Goal: Task Accomplishment & Management: Complete application form

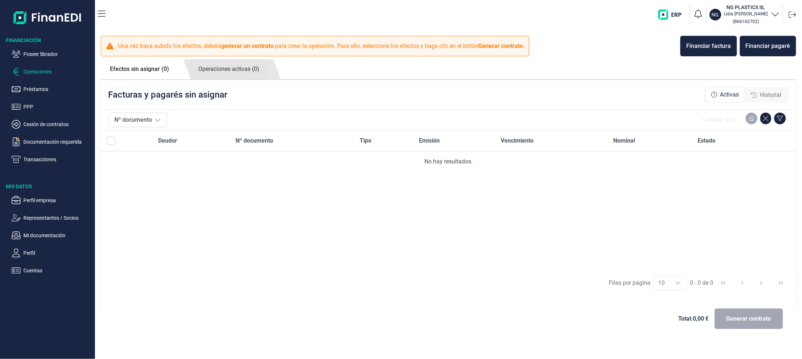
click at [328, 87] on div "Facturas y pagarés sin asignar Activas Historial" at bounding box center [448, 94] width 695 height 29
click at [691, 46] on div "Financiar factura" at bounding box center [708, 46] width 45 height 9
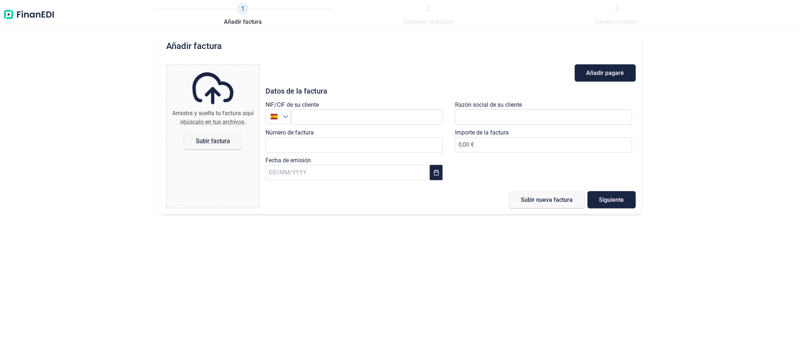
type input "0,00 €"
click at [311, 116] on input "text" at bounding box center [367, 116] width 152 height 15
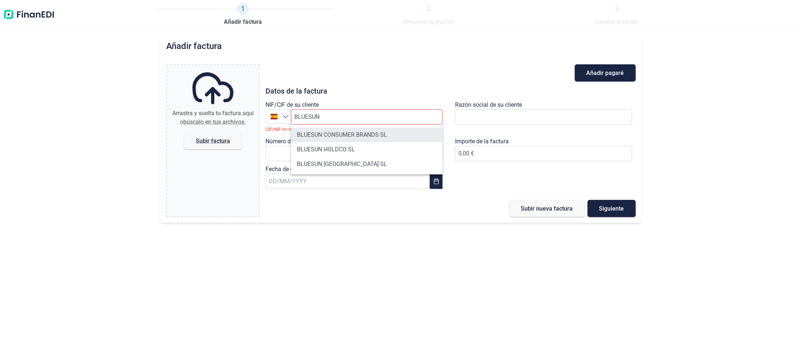
click at [381, 137] on li "BLUESUN CONSUMER BRANDS SL" at bounding box center [367, 134] width 152 height 15
type input "B87472908"
type input "BLUESUN CONSUMER BRANDS SL"
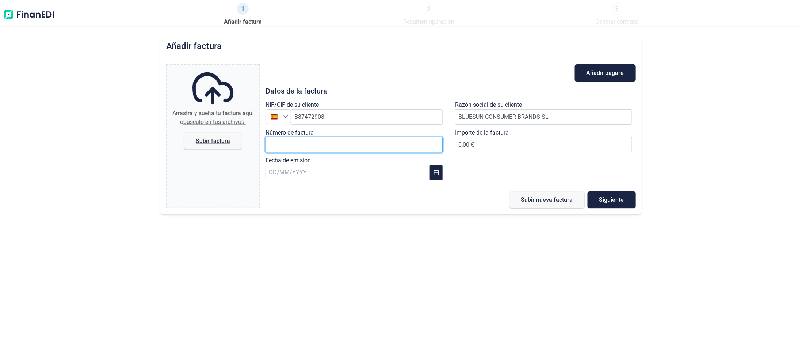
click at [304, 142] on input "Número de factura" at bounding box center [353, 144] width 177 height 15
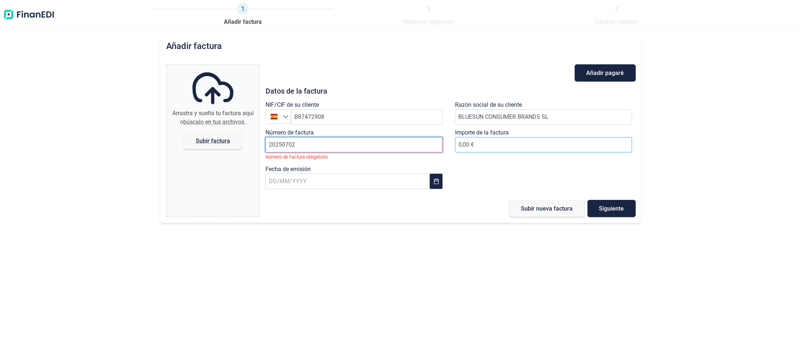
type input "20250702"
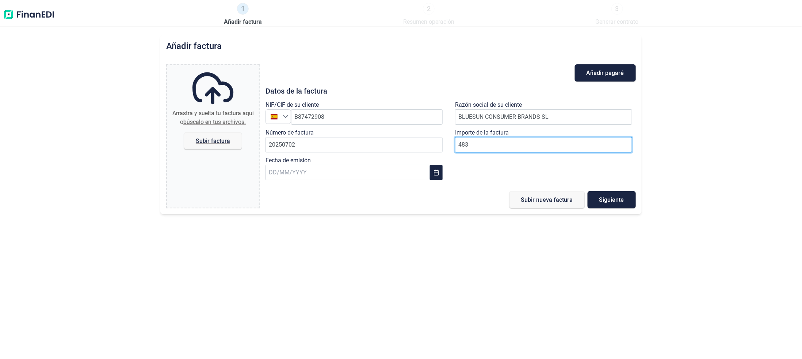
type input "4834"
type input "4.834,05 €"
click at [288, 174] on input "text" at bounding box center [347, 172] width 164 height 15
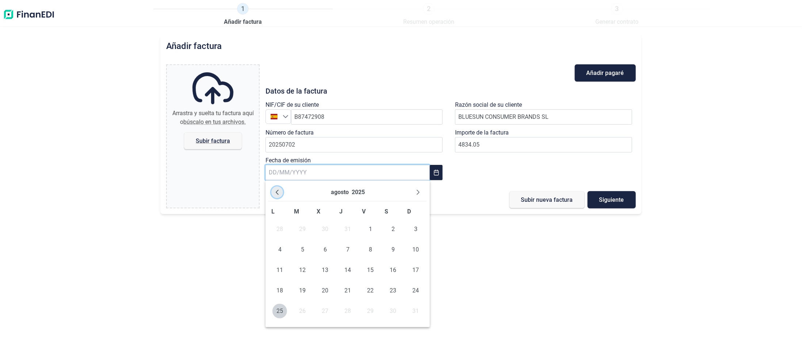
click at [275, 192] on icon "Previous Month" at bounding box center [277, 192] width 6 height 6
click at [278, 293] on span "16" at bounding box center [279, 290] width 15 height 15
type input "[DATE]"
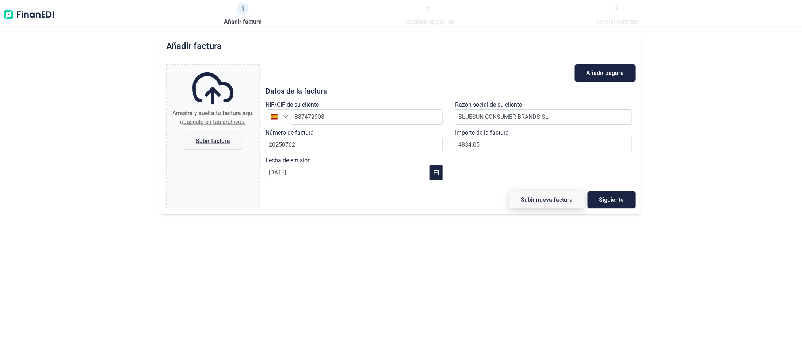
click at [545, 199] on span "Subir nueva factura" at bounding box center [547, 199] width 52 height 5
click at [220, 138] on span "Subir factura" at bounding box center [213, 140] width 34 height 5
click at [220, 67] on input "Arrastra y suelta tu factura aquí o búscalo en tus archivos. Subir factura" at bounding box center [213, 66] width 92 height 2
type input "C:\fakepath\20250702.pdf"
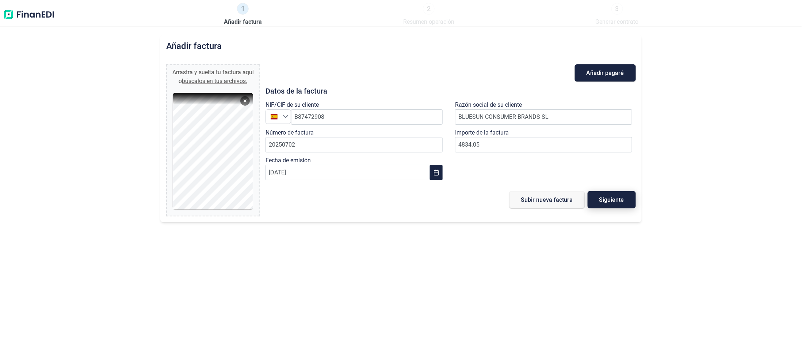
click at [610, 198] on span "Siguiente" at bounding box center [611, 199] width 25 height 5
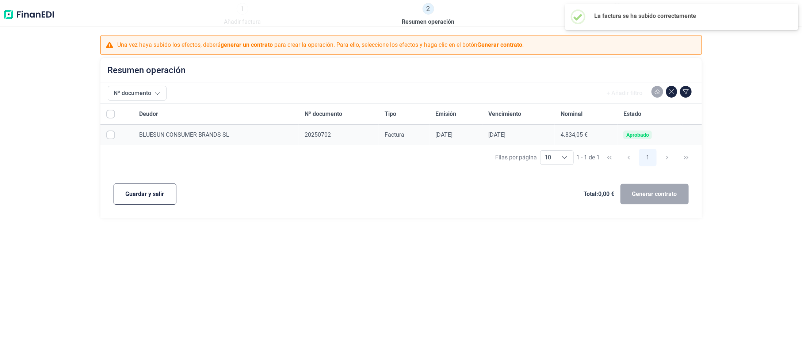
checkbox input "true"
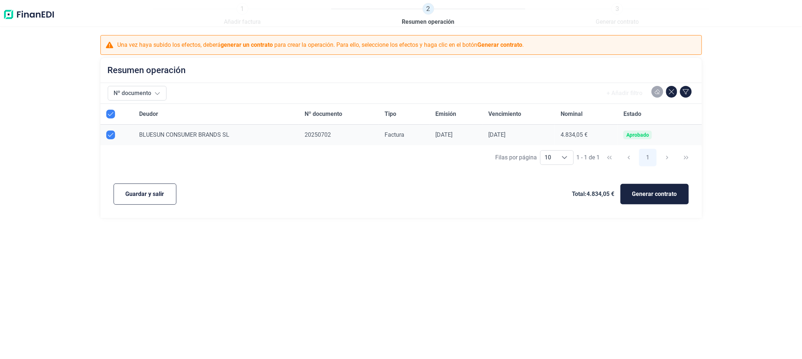
click at [266, 280] on div "1 Añadir factura 2 Resumen operación 3 Generar contrato Una vez haya subido los…" at bounding box center [401, 179] width 802 height 359
click at [153, 245] on div "1 Añadir factura 2 Resumen operación 3 Generar contrato Una vez haya subido los…" at bounding box center [401, 179] width 802 height 359
click at [148, 193] on span "Guardar y salir" at bounding box center [145, 193] width 39 height 9
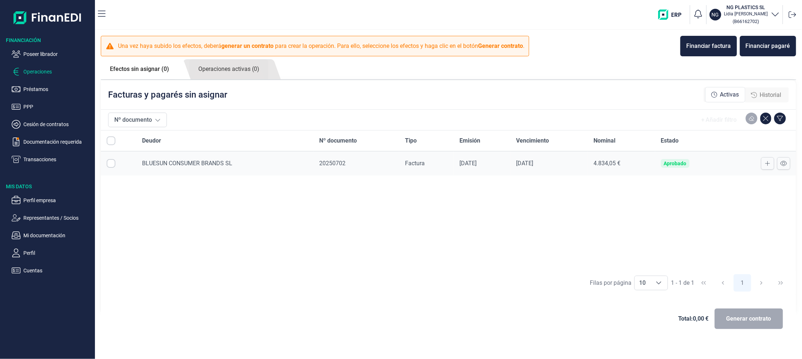
checkbox input "true"
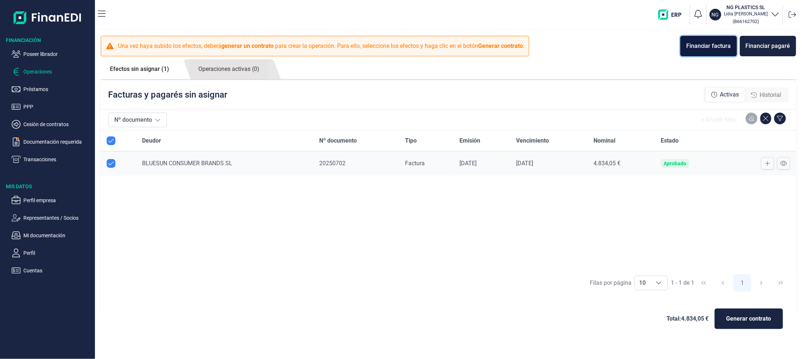
click at [716, 42] on div "Financiar factura" at bounding box center [708, 46] width 45 height 9
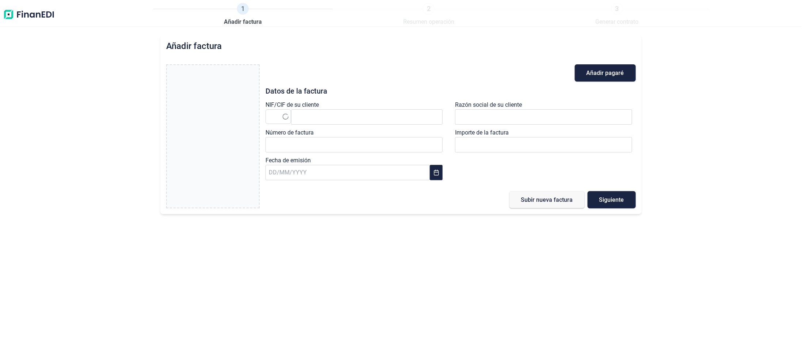
type input "0,00 €"
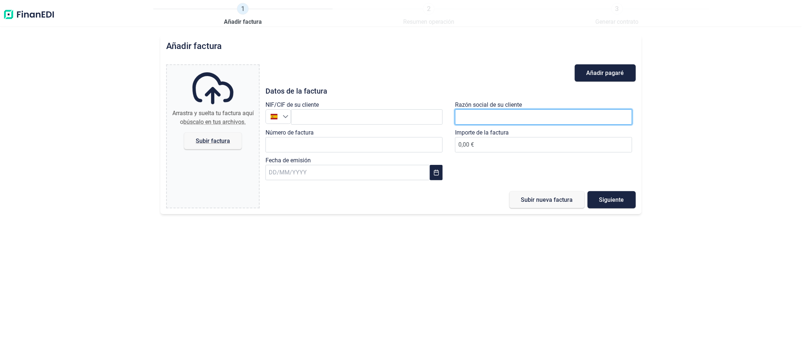
click at [474, 111] on input "text" at bounding box center [543, 116] width 177 height 15
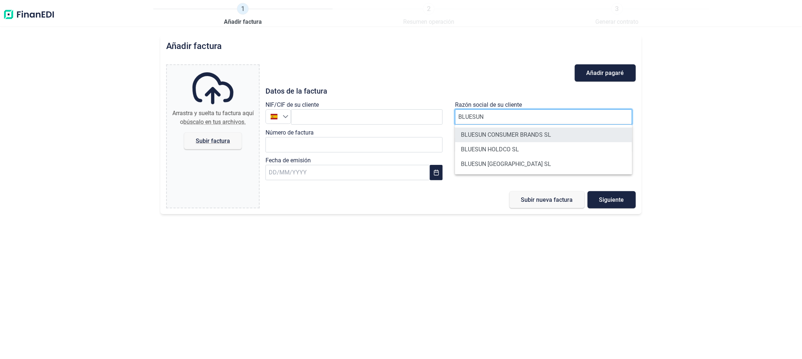
type input "BLUESUN"
click at [482, 137] on li "BLUESUN CONSUMER BRANDS SL" at bounding box center [543, 134] width 177 height 15
type input "B87472908"
type input "BLUESUN CONSUMER BRANDS SL"
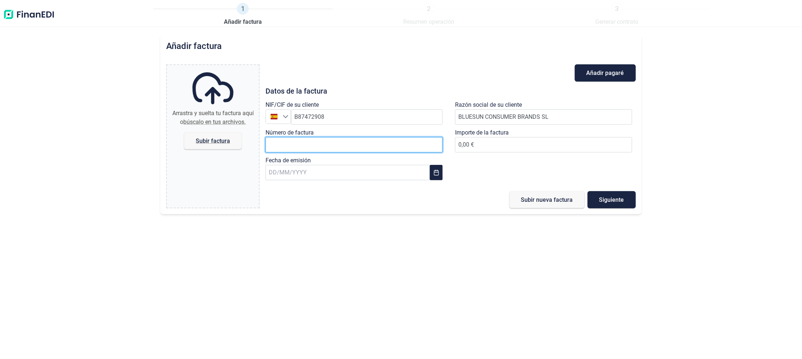
click at [348, 143] on input "Número de factura" at bounding box center [353, 144] width 177 height 15
click at [291, 142] on input "202507203" at bounding box center [353, 144] width 177 height 15
type input "20250703"
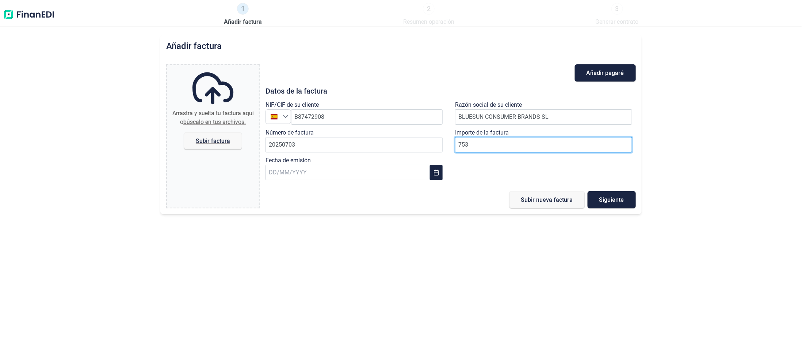
type input "7537"
type input "7.537,05 €"
click at [435, 174] on icon "Choose Date" at bounding box center [436, 172] width 6 height 6
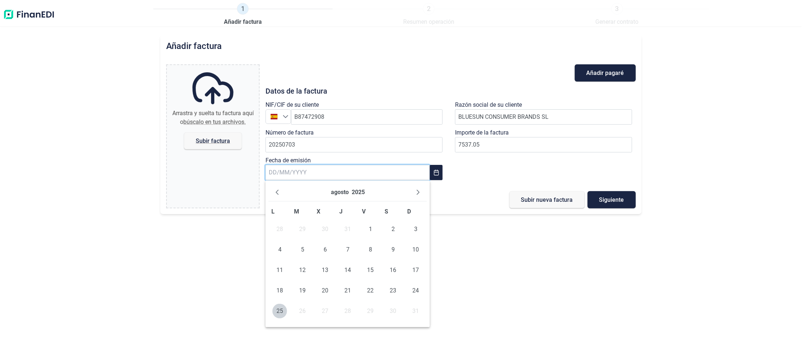
click at [296, 266] on div "agosto 2025 L M X J V S D 28 29 30 31 1 2 3 4 5 6 7 8 9 10 11 12 13 14 15 16 17…" at bounding box center [347, 253] width 164 height 146
click at [278, 194] on icon "Previous Month" at bounding box center [277, 192] width 6 height 6
click at [278, 290] on span "16" at bounding box center [279, 290] width 15 height 15
type input "[DATE]"
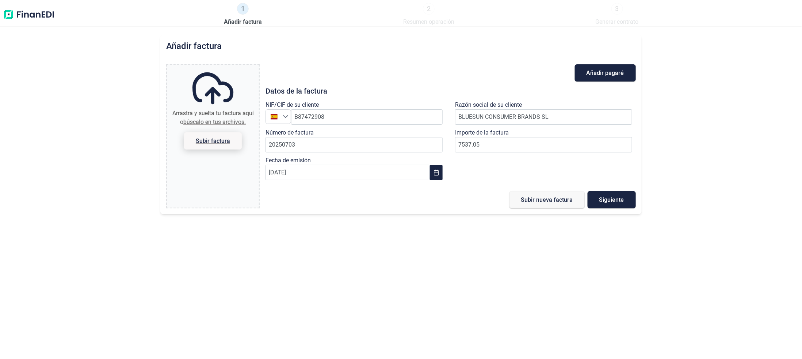
click at [209, 139] on span "Subir factura" at bounding box center [213, 140] width 34 height 5
click at [209, 67] on input "Arrastra y suelta tu factura aquí o búscalo en tus archivos. Subir factura" at bounding box center [213, 66] width 92 height 2
type input "C:\fakepath\20250703.pdf"
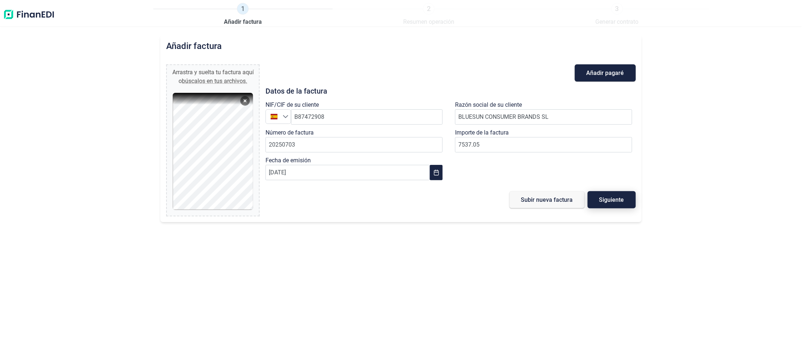
click at [606, 199] on span "Siguiente" at bounding box center [611, 199] width 25 height 5
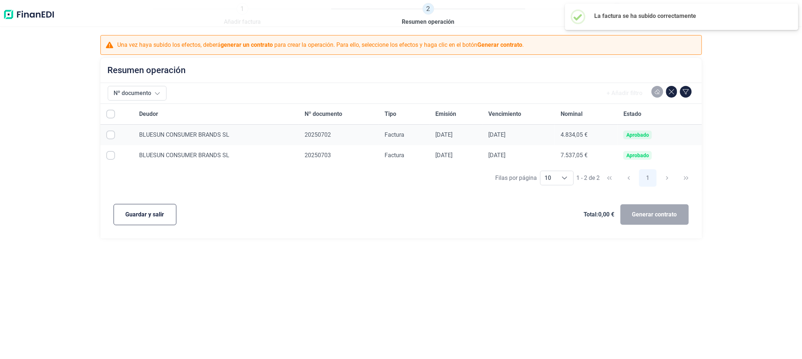
checkbox input "true"
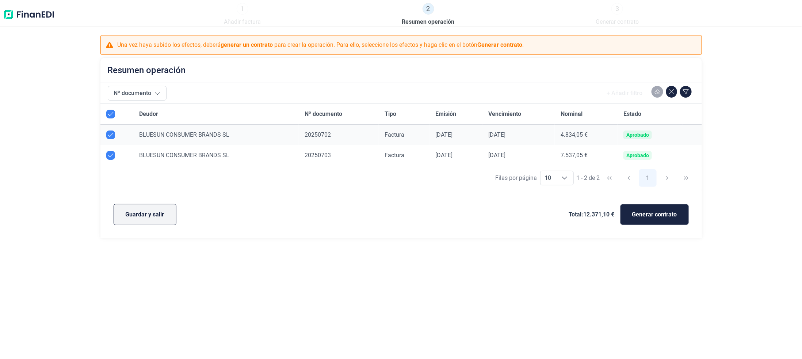
drag, startPoint x: 114, startPoint y: 202, endPoint x: 124, endPoint y: 211, distance: 13.5
click at [124, 210] on div "Una vez haya subido los efectos, [PERSON_NAME] generar un contrato para crear l…" at bounding box center [401, 136] width 802 height 203
click at [128, 214] on span "Guardar y salir" at bounding box center [145, 214] width 39 height 9
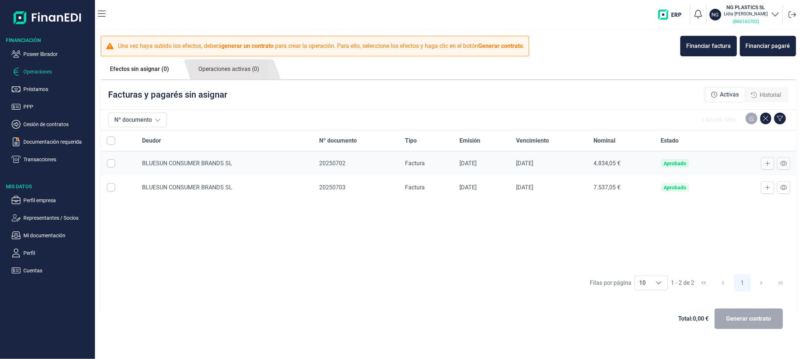
checkbox input "true"
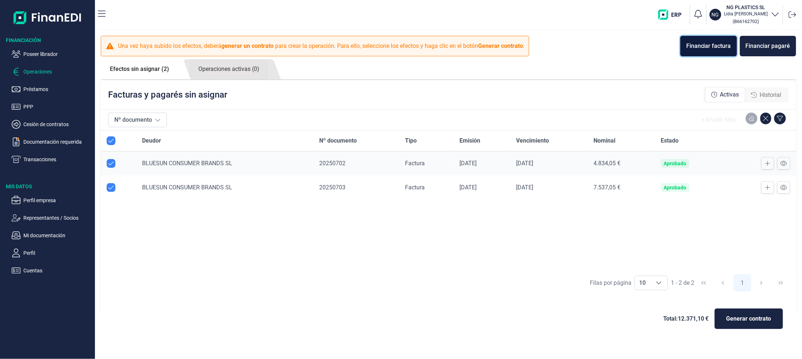
click at [708, 46] on div "Financiar factura" at bounding box center [708, 46] width 45 height 9
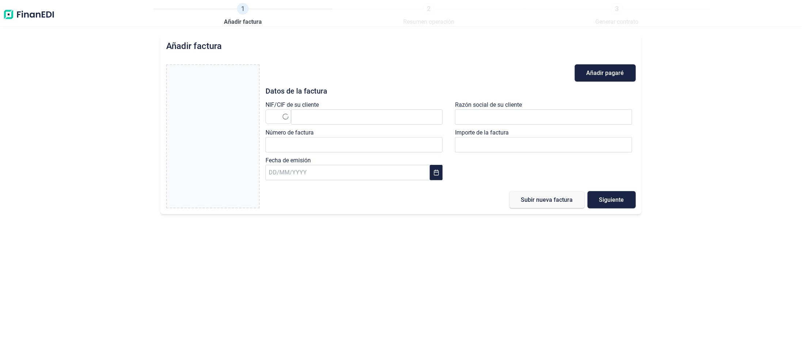
type input "0,00 €"
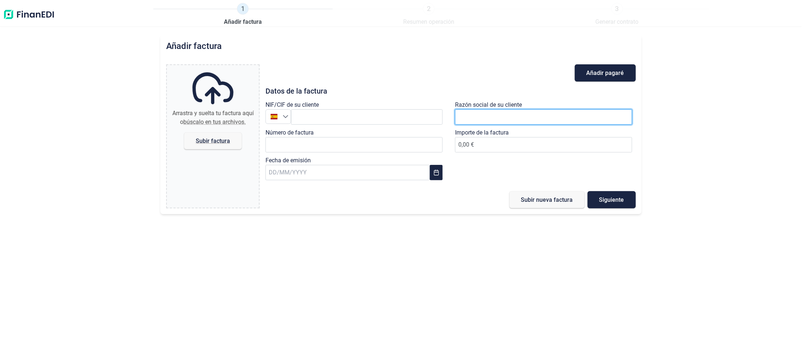
click at [511, 119] on input "text" at bounding box center [543, 116] width 177 height 15
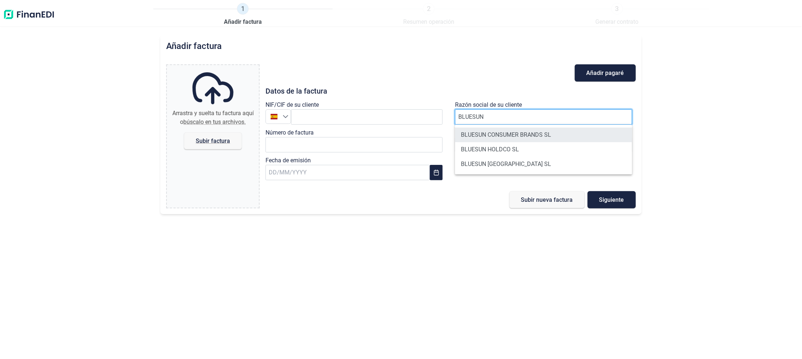
type input "BLUESUN"
click at [507, 137] on li "BLUESUN CONSUMER BRANDS SL" at bounding box center [543, 134] width 177 height 15
type input "B87472908"
type input "BLUESUN CONSUMER BRANDS SL"
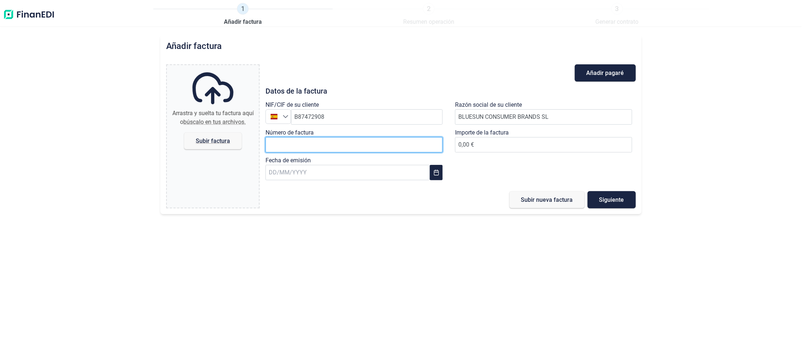
click at [328, 146] on input "Número de factura" at bounding box center [353, 144] width 177 height 15
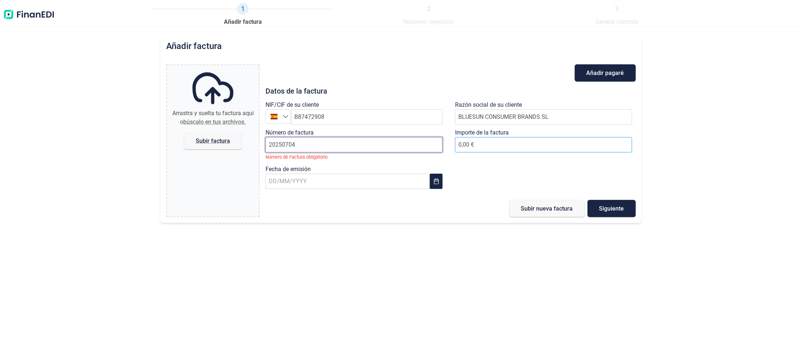
type input "20250704"
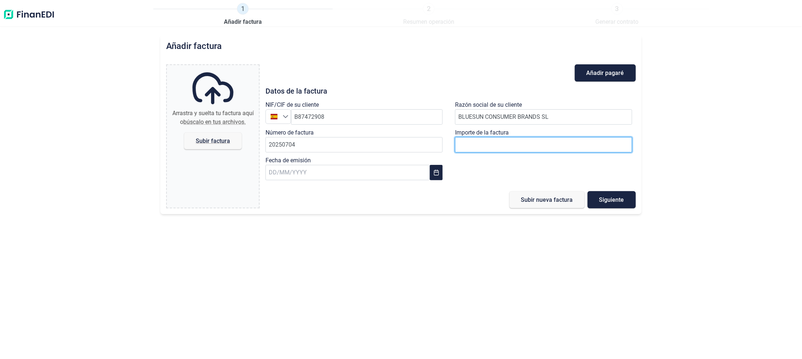
drag, startPoint x: 495, startPoint y: 144, endPoint x: 480, endPoint y: 188, distance: 46.8
drag, startPoint x: 480, startPoint y: 188, endPoint x: 402, endPoint y: 340, distance: 170.6
click at [451, 258] on div "Añadir factura Arrastra y suelta tu factura aquí o búscalo en tus archivos. Sub…" at bounding box center [401, 196] width 802 height 323
click at [493, 135] on label "Importe de la factura" at bounding box center [482, 132] width 54 height 9
type input "3487"
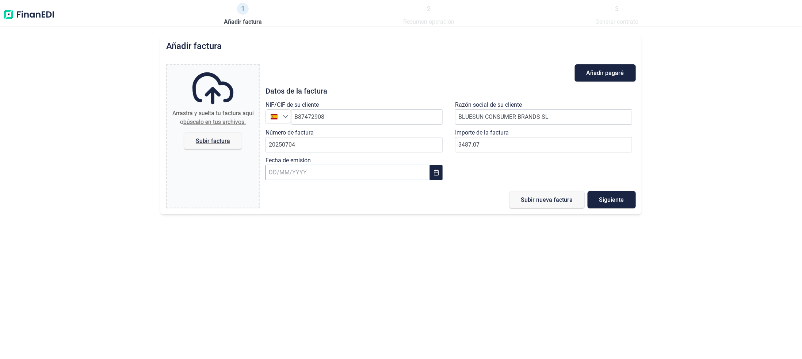
type input "3.487,07 €"
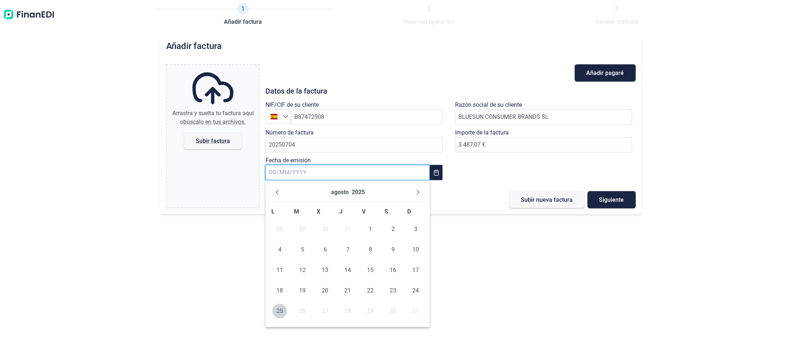
click at [300, 172] on input "text" at bounding box center [347, 172] width 164 height 15
click at [272, 194] on button "Previous Month" at bounding box center [277, 192] width 12 height 12
click at [273, 194] on button "Previous Month" at bounding box center [277, 192] width 12 height 12
click at [283, 294] on span "16" at bounding box center [279, 290] width 15 height 15
type input "[DATE]"
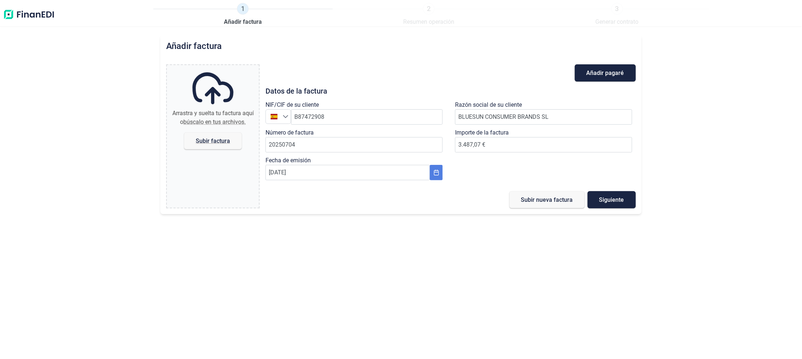
drag, startPoint x: 428, startPoint y: 181, endPoint x: 439, endPoint y: 178, distance: 11.0
click at [437, 179] on div "Añadir [PERSON_NAME] Datos de la factura NIF/CIF de su cliente España B87472908…" at bounding box center [450, 136] width 370 height 144
click at [205, 141] on span "Subir factura" at bounding box center [213, 140] width 34 height 5
click at [205, 67] on input "Arrastra y suelta tu factura aquí o búscalo en tus archivos. Subir factura" at bounding box center [213, 66] width 92 height 2
type input "C:\fakepath\20250704.pdf"
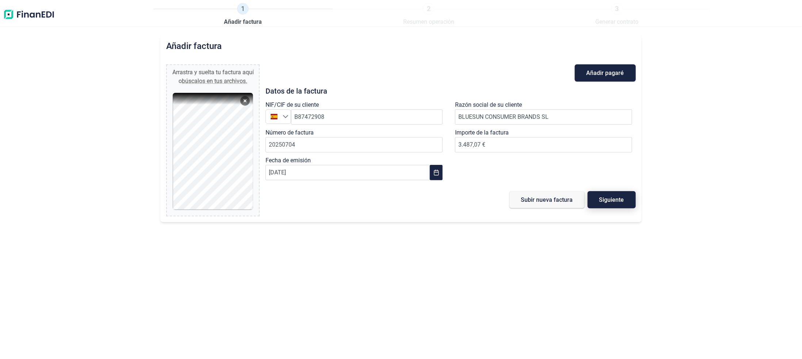
click at [607, 206] on button "Siguiente" at bounding box center [611, 199] width 48 height 17
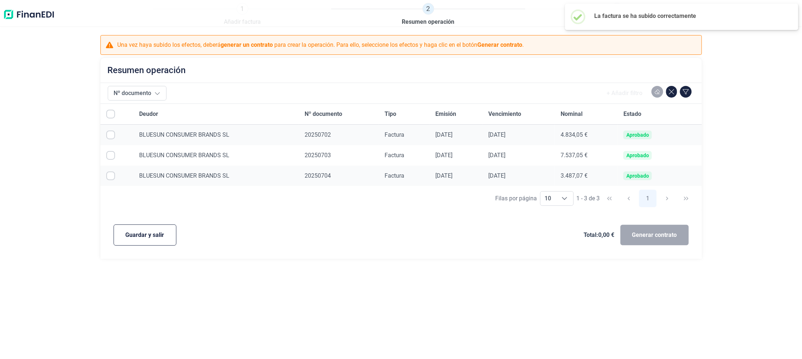
checkbox input "true"
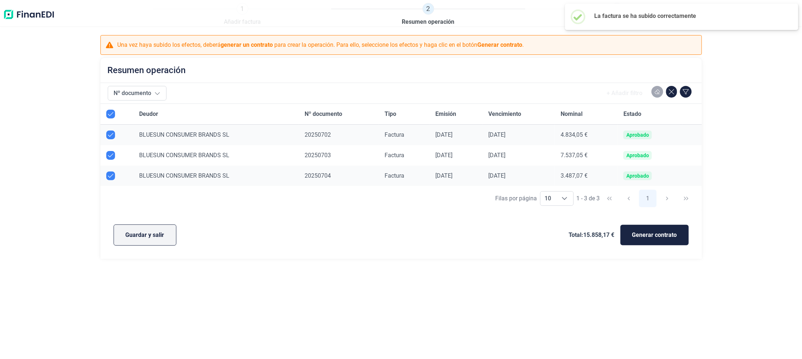
click at [146, 236] on span "Guardar y salir" at bounding box center [145, 234] width 39 height 9
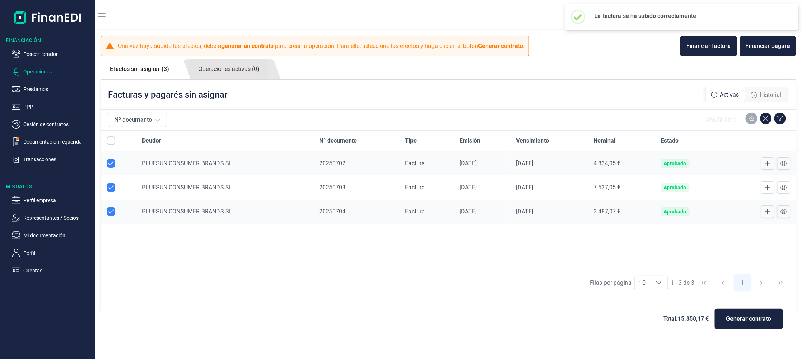
checkbox input "true"
click at [698, 45] on div "Financiar factura" at bounding box center [708, 46] width 45 height 9
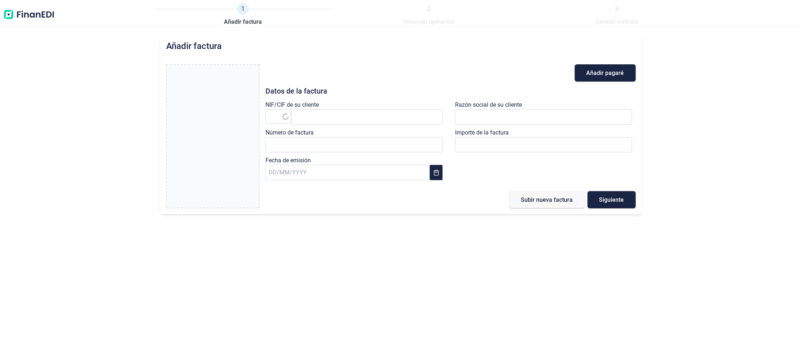
type input "0,00 €"
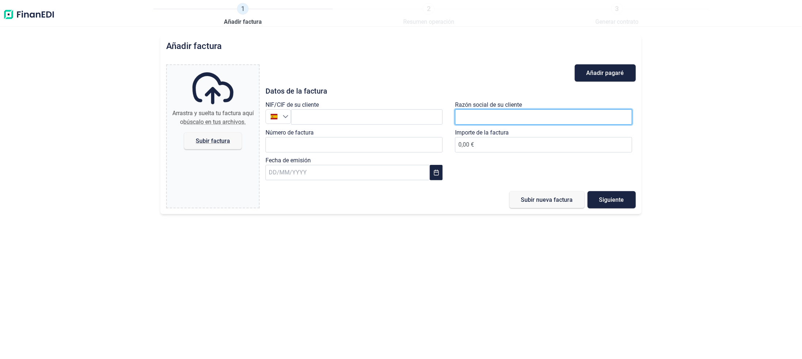
click at [478, 109] on input "text" at bounding box center [543, 116] width 177 height 15
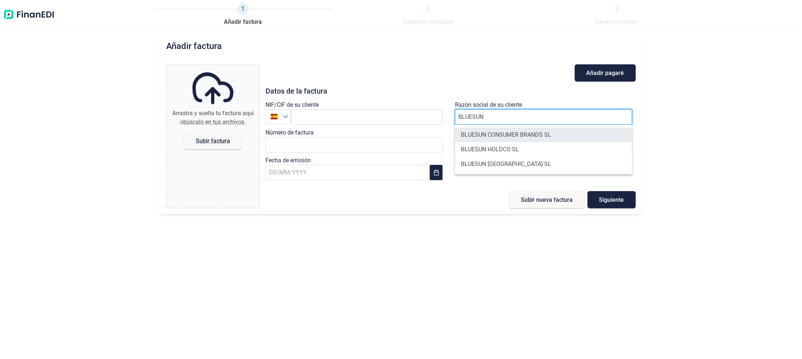
type input "BLUESUN"
click at [475, 134] on li "BLUESUN CONSUMER BRANDS SL" at bounding box center [543, 134] width 177 height 15
type input "B87472908"
type input "BLUESUN CONSUMER BRANDS SL"
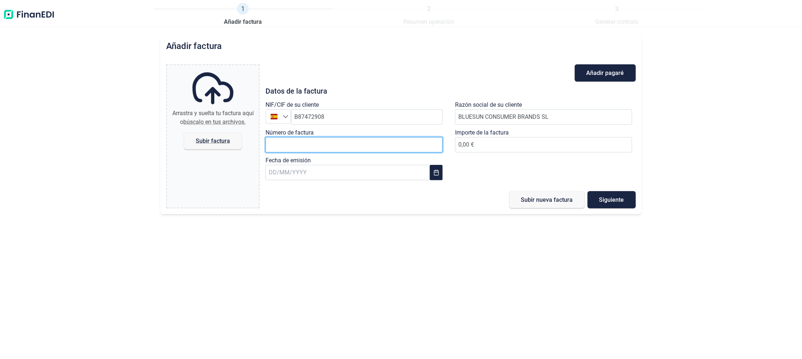
click at [337, 146] on input "Número de factura" at bounding box center [353, 144] width 177 height 15
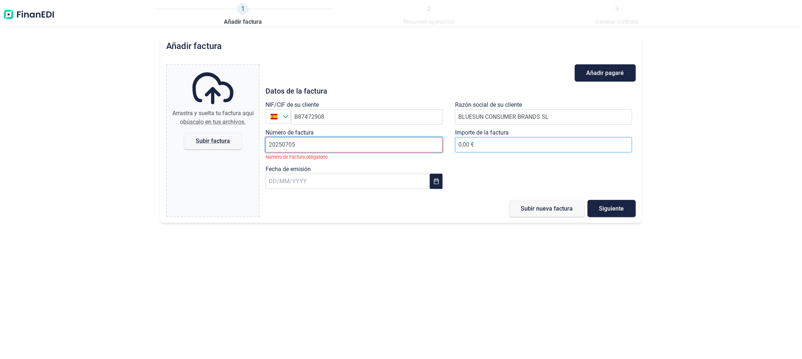
type input "20250705"
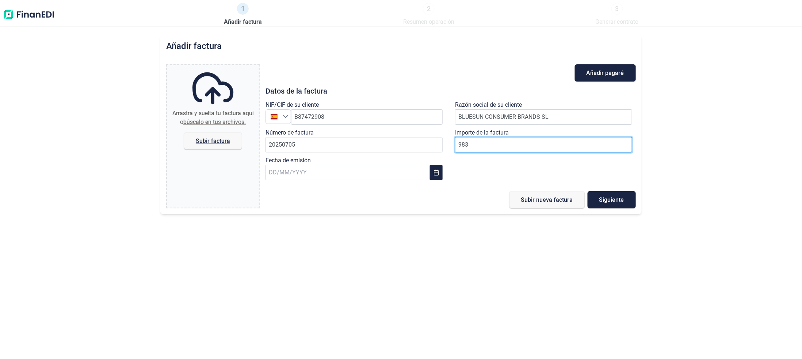
type input "9834"
click at [469, 148] on input "9834.69" at bounding box center [543, 144] width 177 height 15
type input "9.838,69 €"
click at [314, 172] on input "text" at bounding box center [347, 172] width 164 height 15
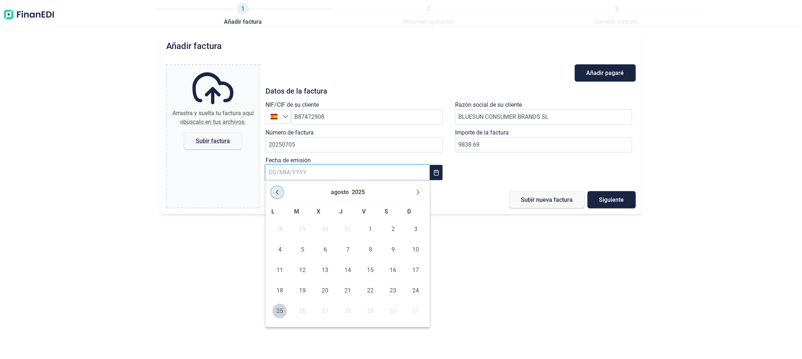
click at [274, 192] on icon "Previous Month" at bounding box center [277, 192] width 6 height 6
click at [276, 291] on span "16" at bounding box center [279, 290] width 15 height 15
type input "[DATE]"
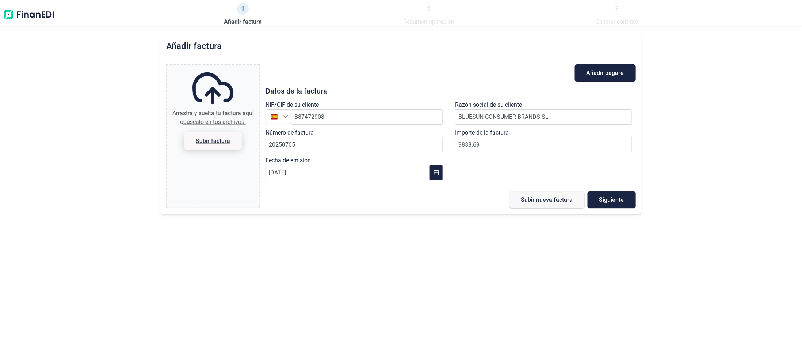
click at [211, 142] on span "Subir factura" at bounding box center [213, 140] width 34 height 5
click at [211, 67] on input "Arrastra y suelta tu factura aquí o búscalo en tus archivos. Subir factura" at bounding box center [213, 66] width 92 height 2
type input "C:\fakepath\20250705.pdf"
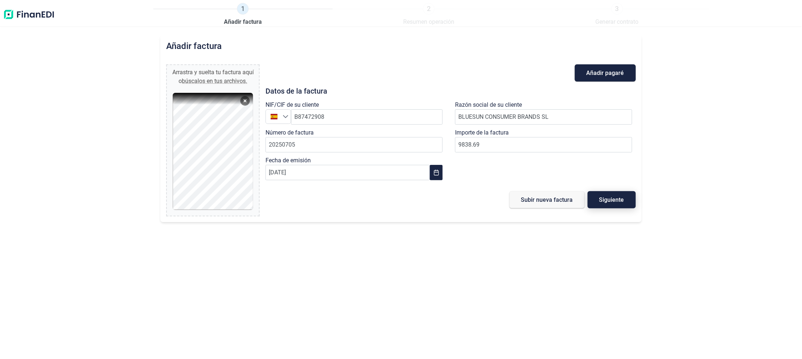
click at [614, 199] on span "Siguiente" at bounding box center [611, 199] width 25 height 5
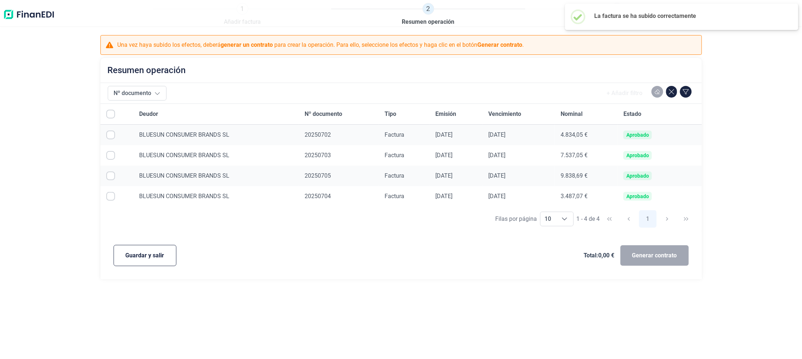
checkbox input "true"
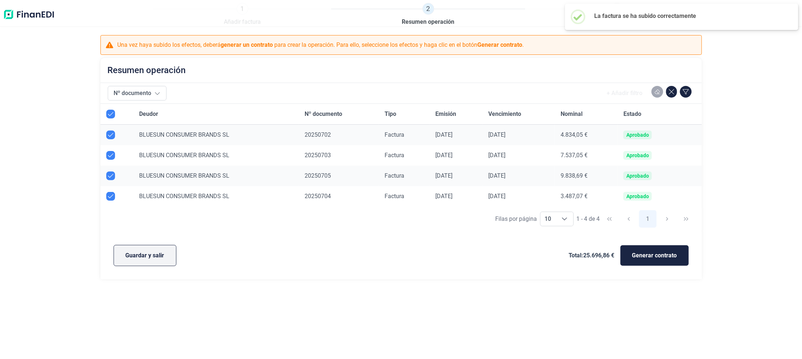
click at [141, 255] on span "Guardar y salir" at bounding box center [145, 255] width 39 height 9
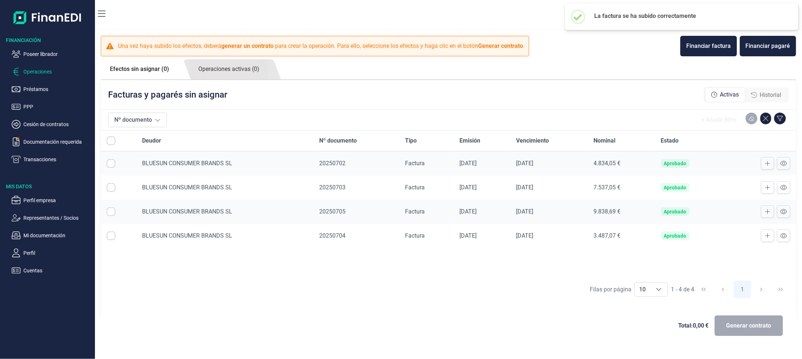
checkbox input "true"
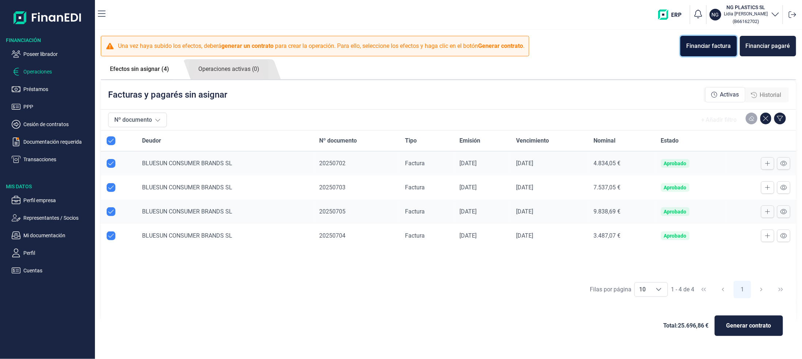
click at [700, 43] on div "Financiar factura" at bounding box center [708, 46] width 45 height 9
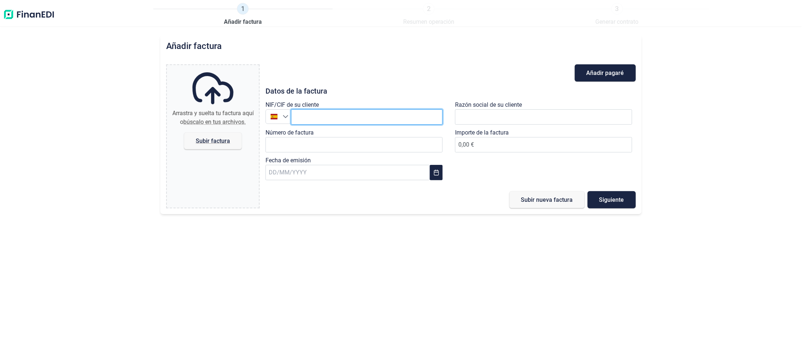
click at [333, 122] on input "text" at bounding box center [367, 116] width 152 height 15
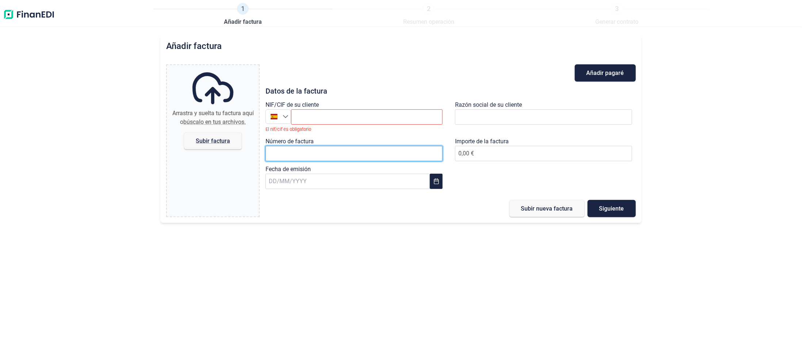
click at [375, 150] on input "Número de factura" at bounding box center [353, 153] width 177 height 15
type input "20250706"
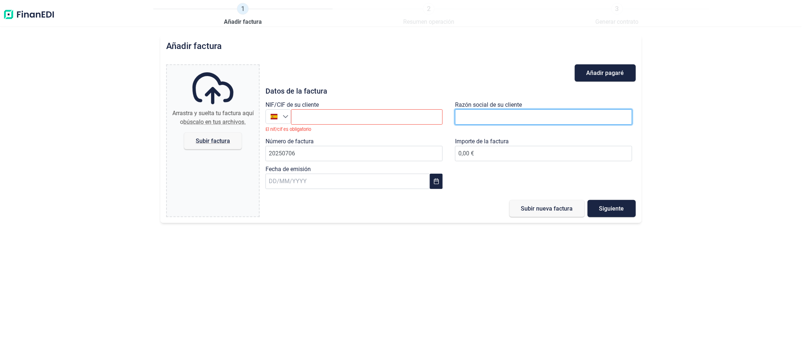
click at [544, 119] on input "text" at bounding box center [543, 116] width 177 height 15
type input "BLUESUN"
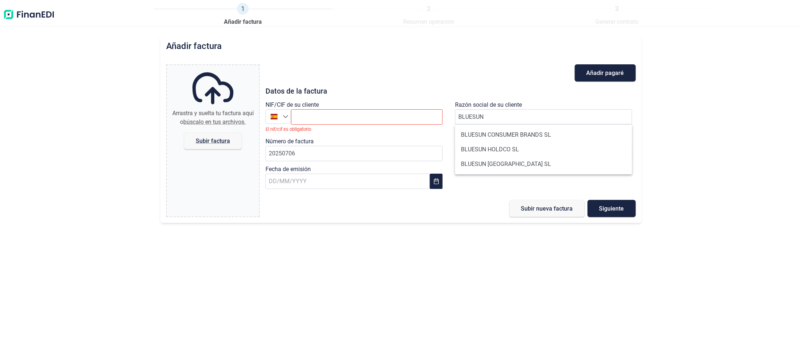
click at [512, 137] on li "BLUESUN CONSUMER BRANDS SL" at bounding box center [543, 134] width 177 height 15
type input "B87472908"
type input "BLUESUN CONSUMER BRANDS SL"
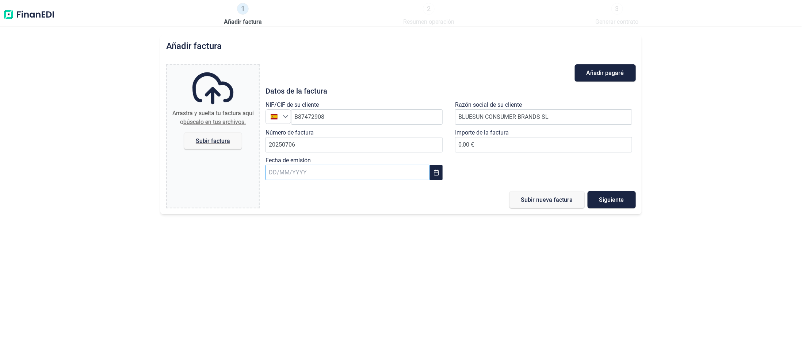
click at [280, 173] on input "text" at bounding box center [347, 172] width 164 height 15
type input "6873"
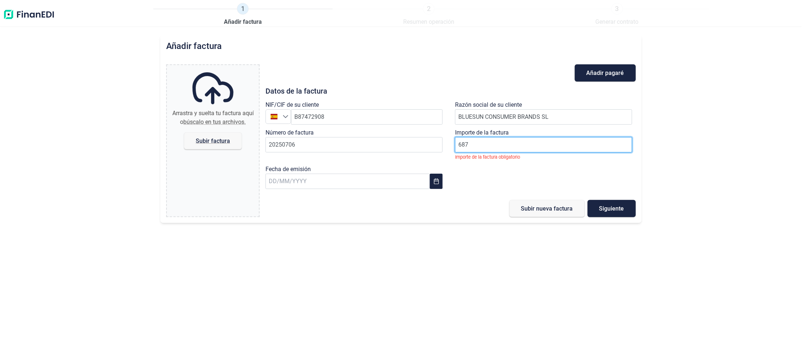
type input "6873"
click at [515, 143] on input "6873.62" at bounding box center [543, 144] width 177 height 15
click at [338, 183] on body "1 Añadir factura 2 Resumen operación 3 Generar contrato Añadir factura Arrastra…" at bounding box center [401, 179] width 802 height 359
type input "6.873,62 €"
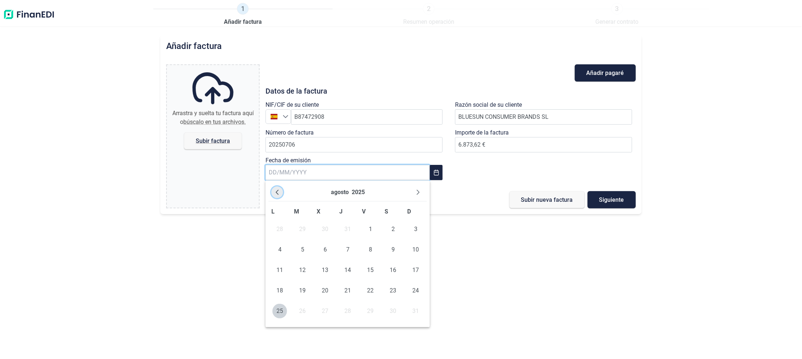
click at [276, 194] on icon "Previous Month" at bounding box center [277, 192] width 6 height 6
click at [279, 291] on span "16" at bounding box center [279, 290] width 15 height 15
type input "[DATE]"
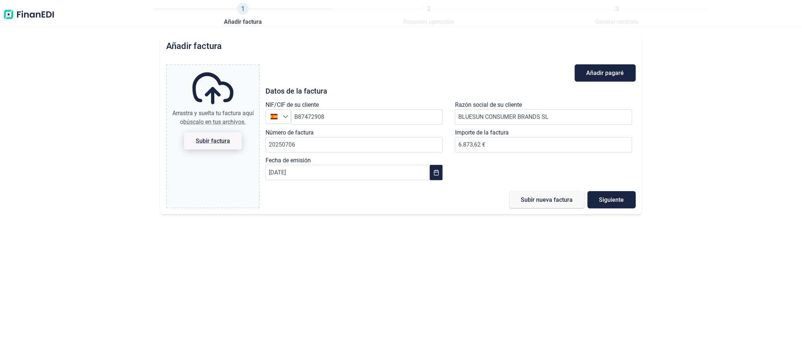
click at [221, 141] on span "Subir factura" at bounding box center [213, 140] width 34 height 5
click at [221, 67] on input "Arrastra y suelta tu factura aquí o búscalo en tus archivos. Subir factura" at bounding box center [213, 66] width 92 height 2
type input "C:\fakepath\20250706.pdf"
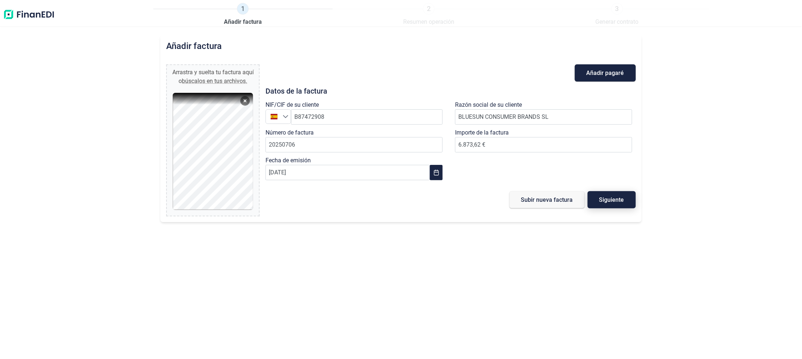
click at [609, 195] on button "Siguiente" at bounding box center [611, 199] width 48 height 17
click at [609, 195] on span "button" at bounding box center [611, 198] width 11 height 11
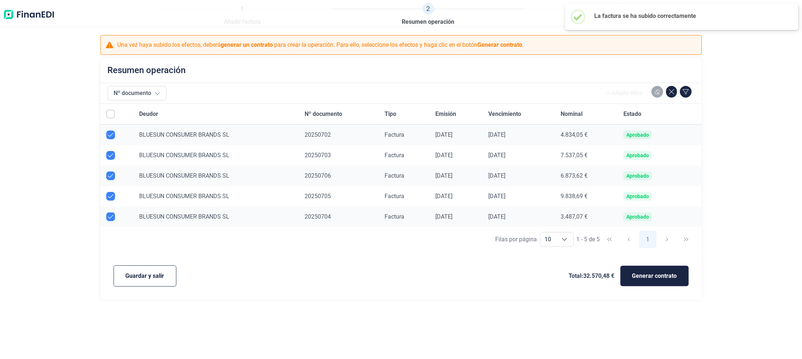
checkbox input "true"
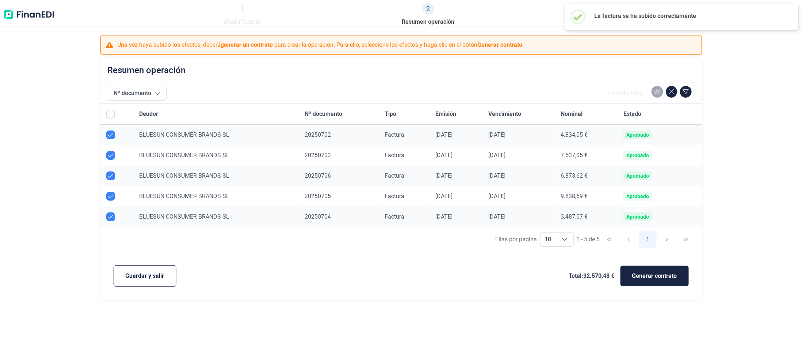
checkbox input "true"
click at [151, 275] on span "Guardar y salir" at bounding box center [145, 275] width 39 height 9
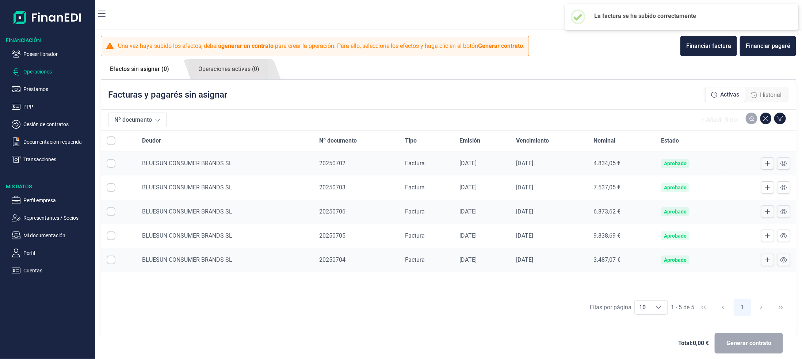
checkbox input "true"
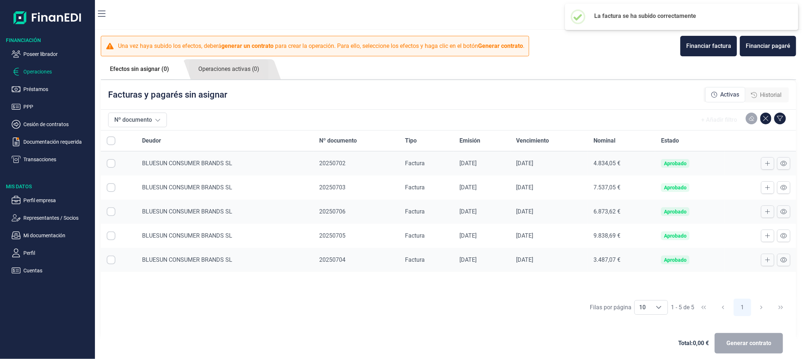
checkbox input "true"
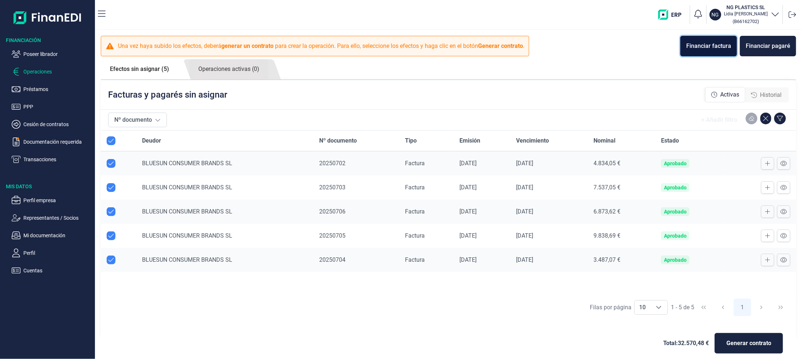
click at [694, 43] on div "Financiar factura" at bounding box center [708, 46] width 45 height 9
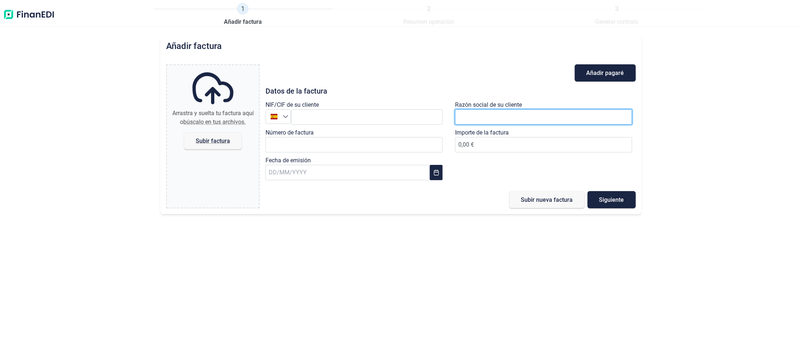
click at [496, 114] on input "text" at bounding box center [543, 116] width 177 height 15
click at [496, 114] on input "BLUESUN" at bounding box center [543, 116] width 177 height 15
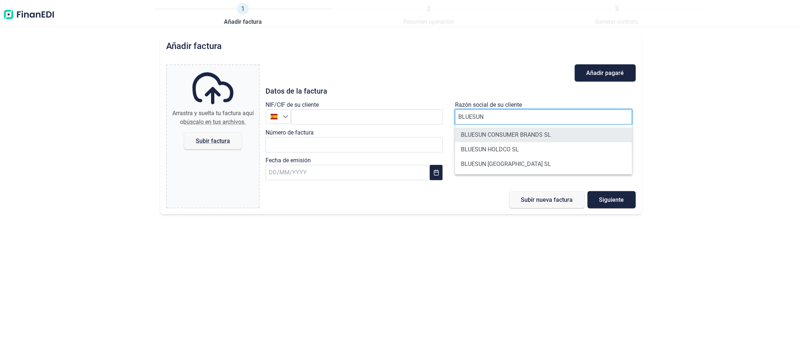
type input "BLUESUN"
click at [490, 137] on li "BLUESUN CONSUMER BRANDS SL" at bounding box center [543, 134] width 177 height 15
type input "B87472908"
type input "BLUESUN CONSUMER BRANDS SL"
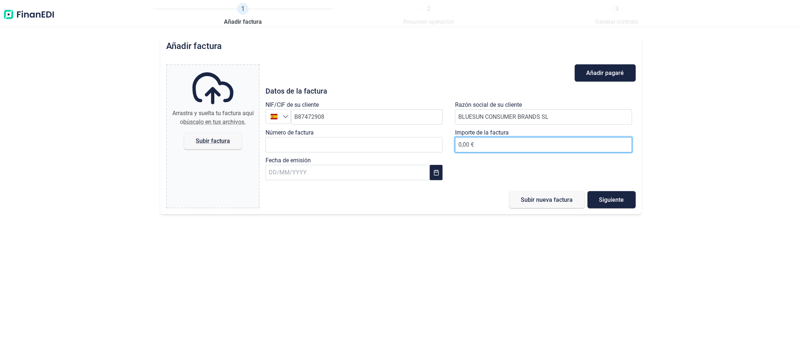
drag, startPoint x: 500, startPoint y: 147, endPoint x: 498, endPoint y: 152, distance: 4.7
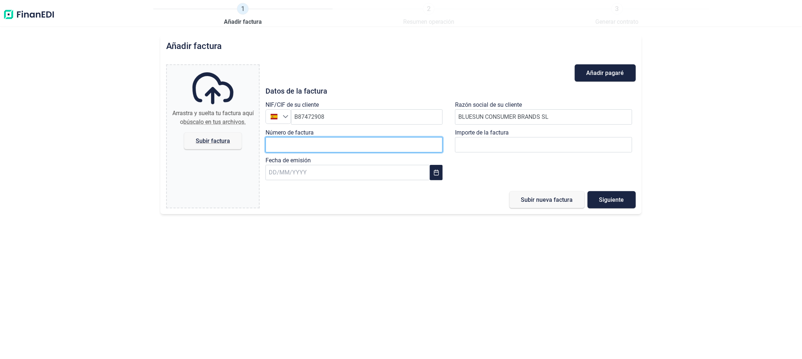
click at [383, 142] on input "Número de factura" at bounding box center [353, 144] width 177 height 15
type input "20250707"
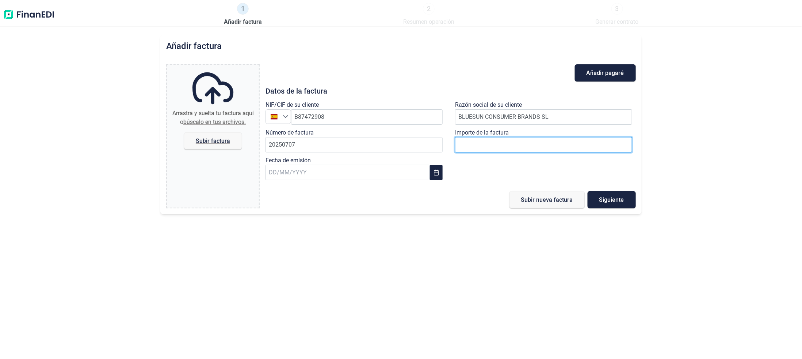
click at [517, 139] on input "0,00 €" at bounding box center [543, 144] width 177 height 15
type input "5521"
type input "5.521,44 €"
click at [288, 173] on input "text" at bounding box center [347, 172] width 164 height 15
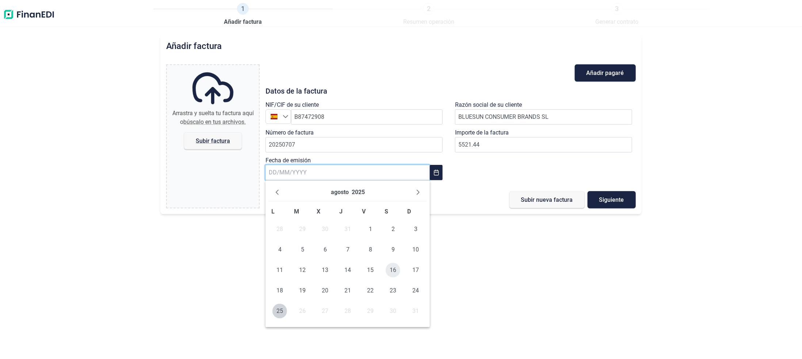
click at [397, 271] on span "16" at bounding box center [393, 269] width 15 height 15
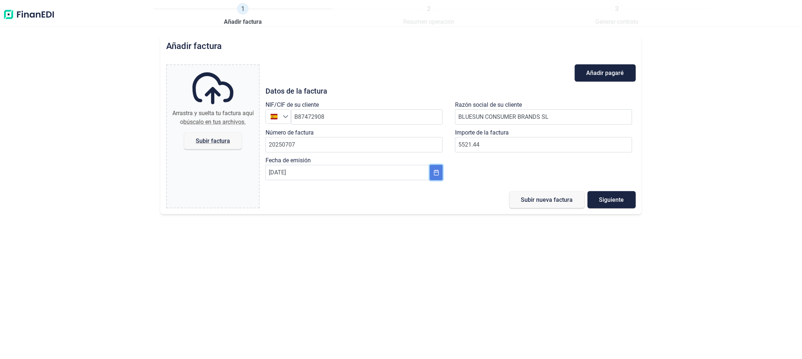
click at [431, 172] on button "Choose Date" at bounding box center [436, 172] width 13 height 15
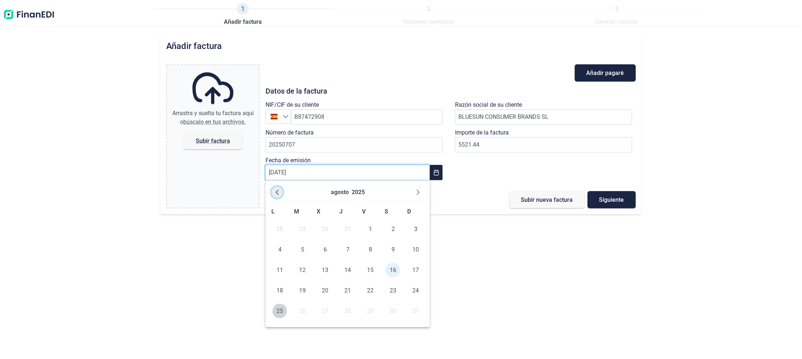
click at [277, 189] on icon "Previous Month" at bounding box center [277, 192] width 6 height 6
click at [281, 291] on span "16" at bounding box center [279, 290] width 15 height 15
type input "[DATE]"
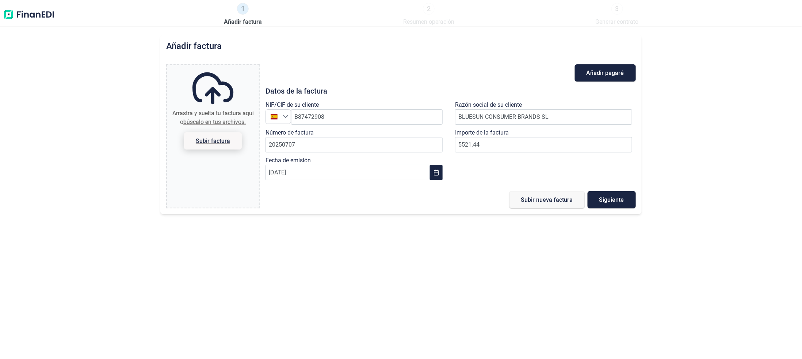
click at [222, 141] on span "Subir factura" at bounding box center [213, 140] width 34 height 5
click at [222, 67] on input "Arrastra y suelta tu factura aquí o búscalo en tus archivos. Subir factura" at bounding box center [213, 66] width 92 height 2
type input "C:\fakepath\20250708.pdf"
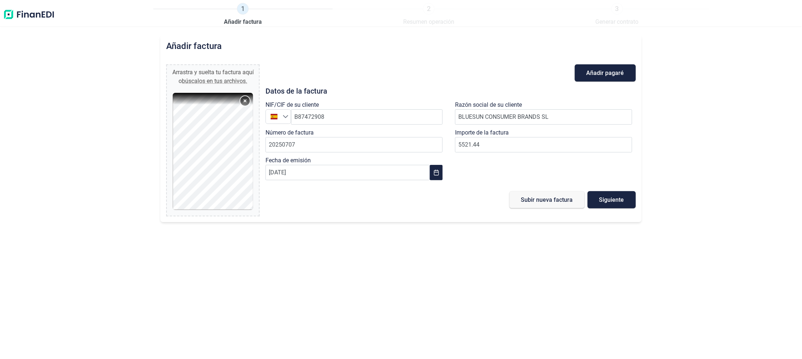
click at [244, 101] on button "Remove" at bounding box center [244, 100] width 9 height 9
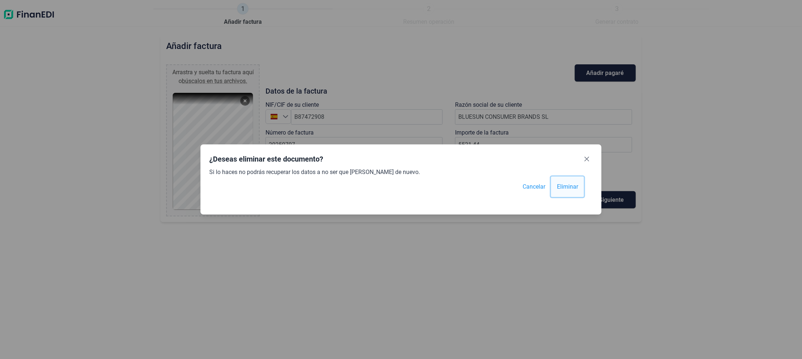
click at [568, 185] on span "Eliminar" at bounding box center [567, 186] width 21 height 9
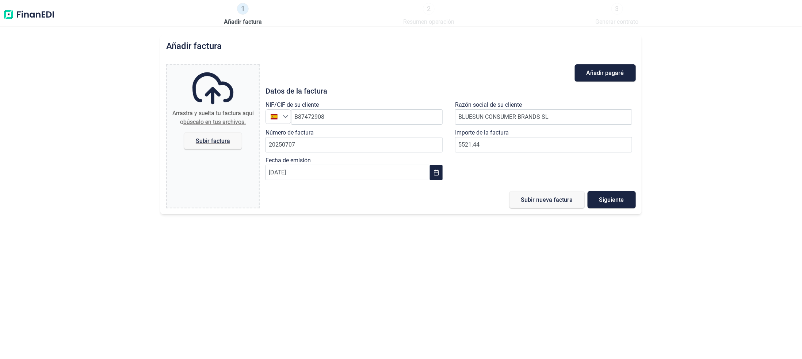
click at [299, 165] on input "[DATE]" at bounding box center [347, 172] width 164 height 15
click at [206, 139] on span "Subir factura" at bounding box center [213, 140] width 34 height 5
click at [206, 67] on input "Arrastra y suelta tu factura aquí o búscalo en tus archivos. Subir factura" at bounding box center [213, 66] width 92 height 2
type input "C:\fakepath\20250707.pdf"
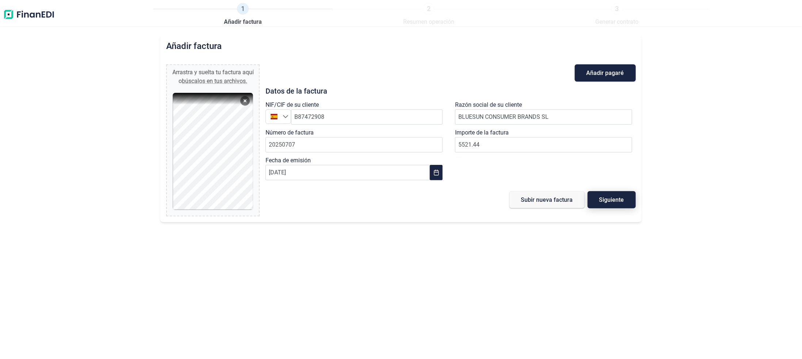
click at [632, 200] on button "Siguiente" at bounding box center [611, 199] width 48 height 17
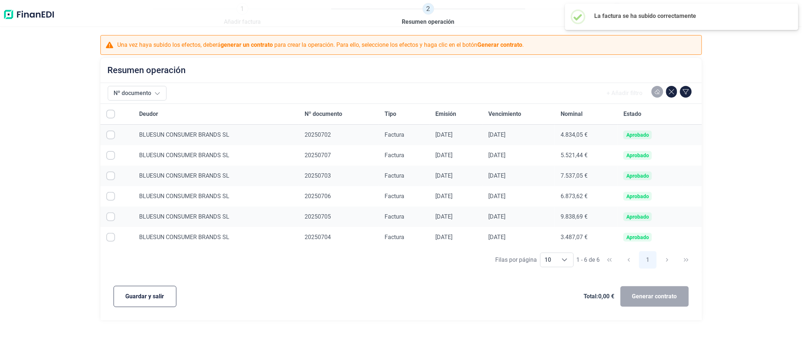
checkbox input "true"
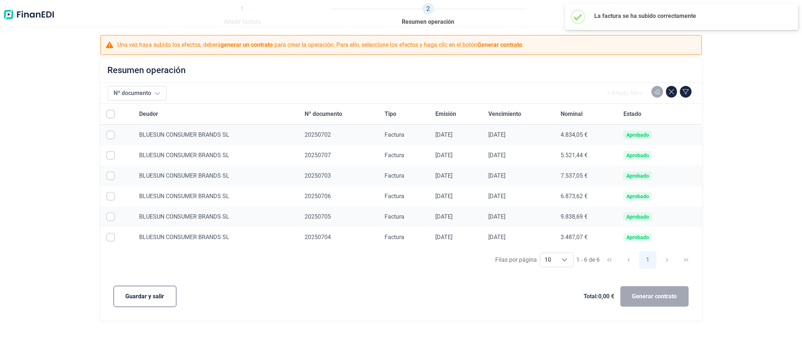
checkbox input "true"
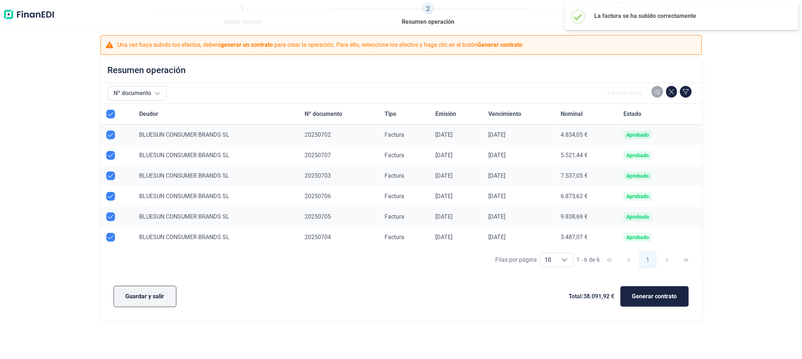
click at [135, 294] on span "Guardar y salir" at bounding box center [145, 296] width 39 height 9
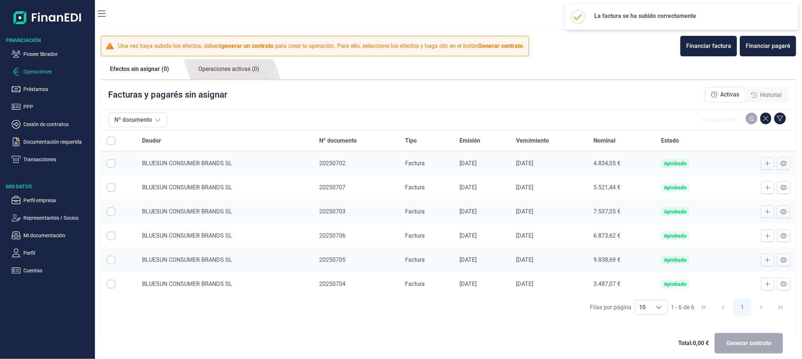
checkbox input "true"
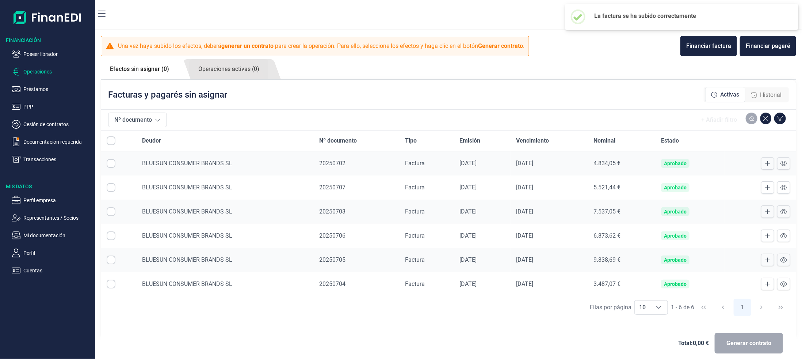
checkbox input "true"
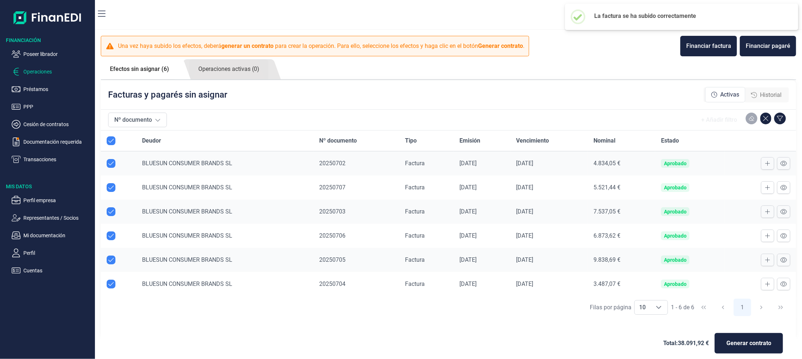
checkbox input "true"
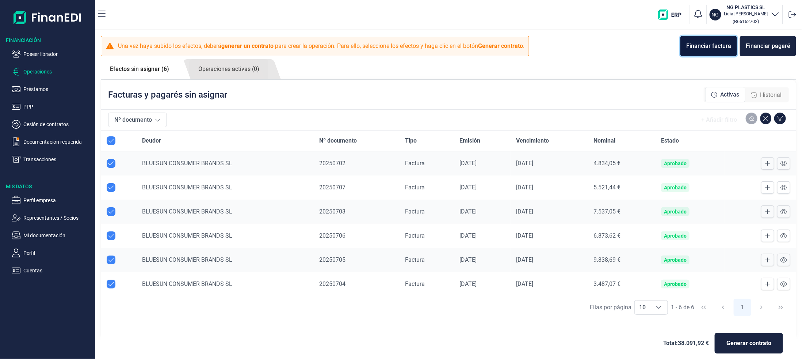
click at [690, 43] on div "Financiar factura" at bounding box center [708, 46] width 45 height 9
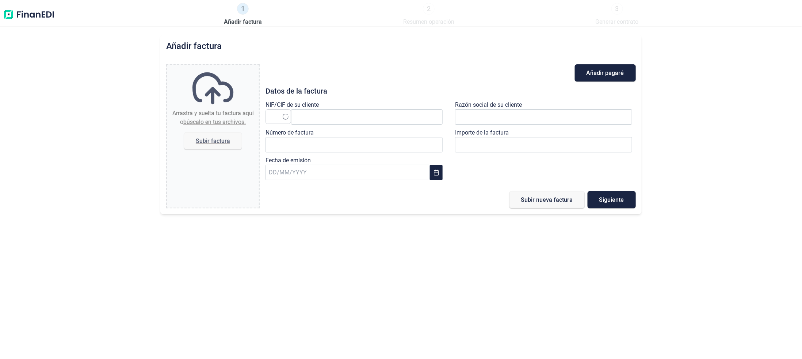
type input "0,00 €"
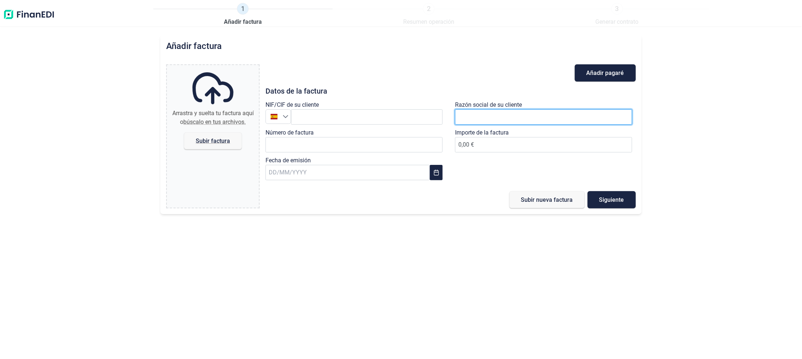
click at [492, 119] on input "text" at bounding box center [543, 116] width 177 height 15
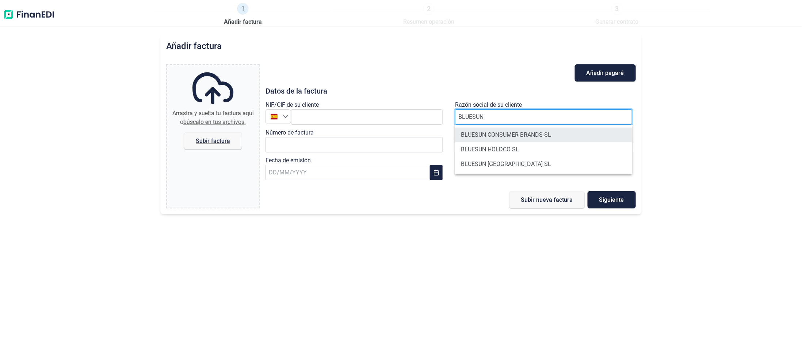
type input "BLUESUN"
click at [490, 129] on li "BLUESUN CONSUMER BRANDS SL" at bounding box center [543, 134] width 177 height 15
type input "B87472908"
type input "BLUESUN CONSUMER BRANDS SL"
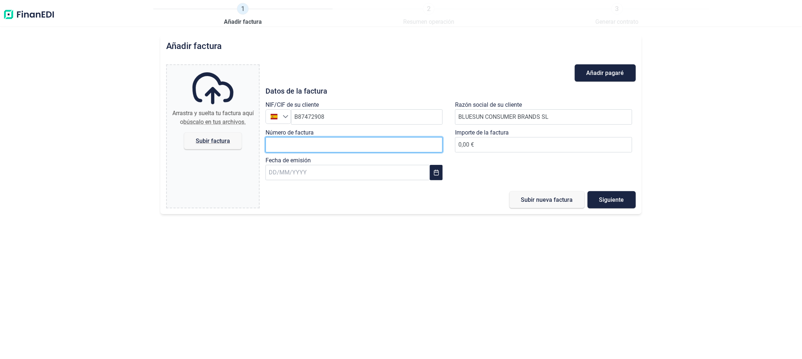
click at [345, 143] on input "Número de factura" at bounding box center [353, 144] width 177 height 15
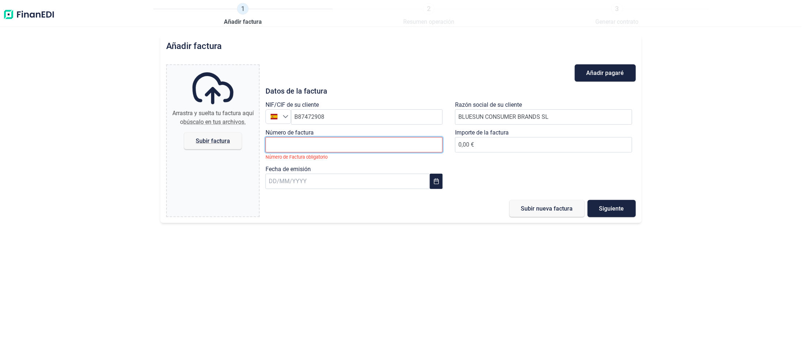
click at [398, 141] on input "Número de factura" at bounding box center [353, 144] width 177 height 15
type input "20250708"
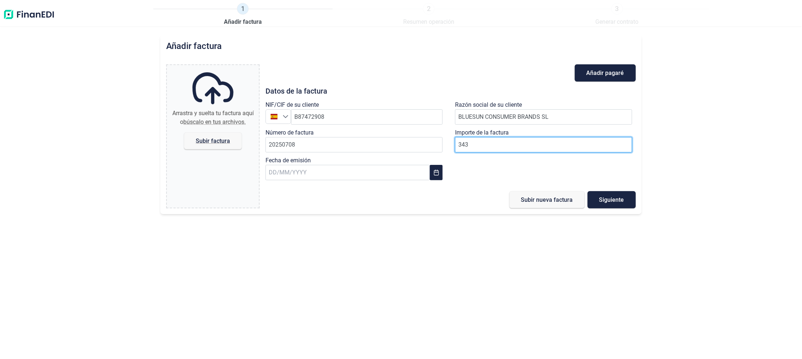
type input "3433"
type input "3.433,88 €"
click at [433, 175] on button "Choose Date" at bounding box center [436, 172] width 13 height 15
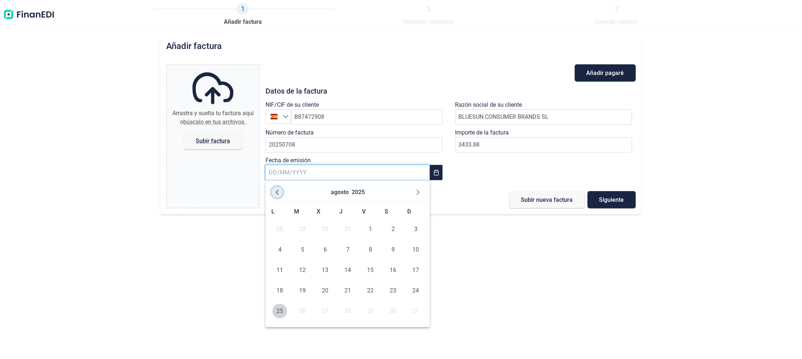
click at [276, 191] on icon "Previous Month" at bounding box center [277, 191] width 3 height 5
click at [276, 288] on span "16" at bounding box center [279, 290] width 15 height 15
type input "[DATE]"
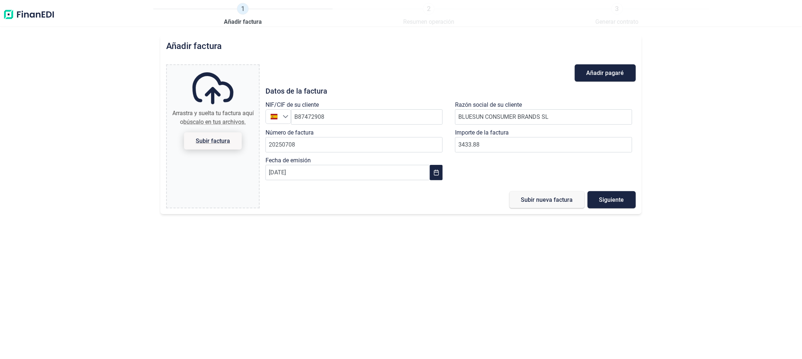
click at [211, 141] on span "Subir factura" at bounding box center [213, 140] width 34 height 5
click at [211, 67] on input "Arrastra y suelta tu factura aquí o búscalo en tus archivos. Subir factura" at bounding box center [213, 66] width 92 height 2
type input "C:\fakepath\20250708.pdf"
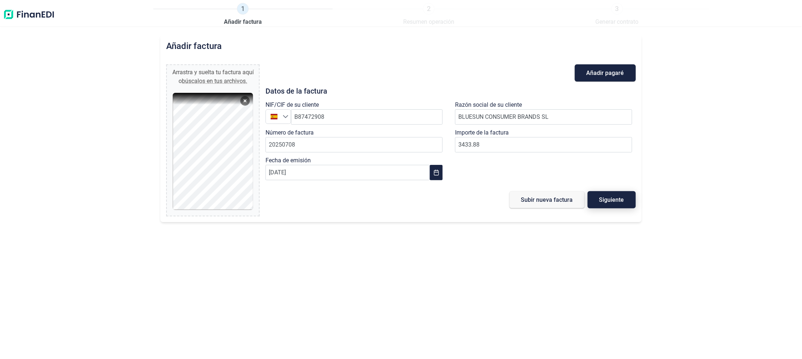
click at [605, 201] on span "Siguiente" at bounding box center [611, 199] width 25 height 5
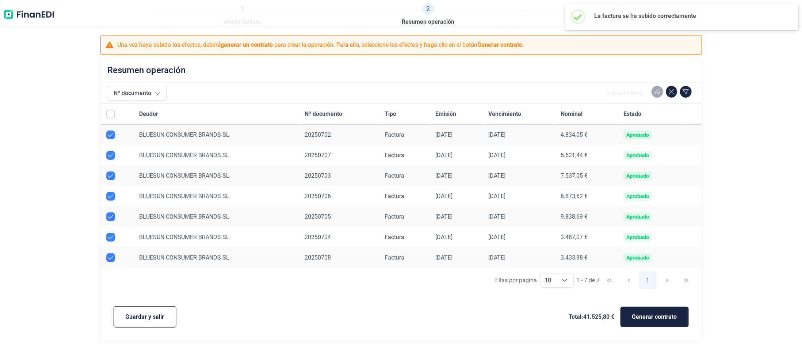
checkbox input "true"
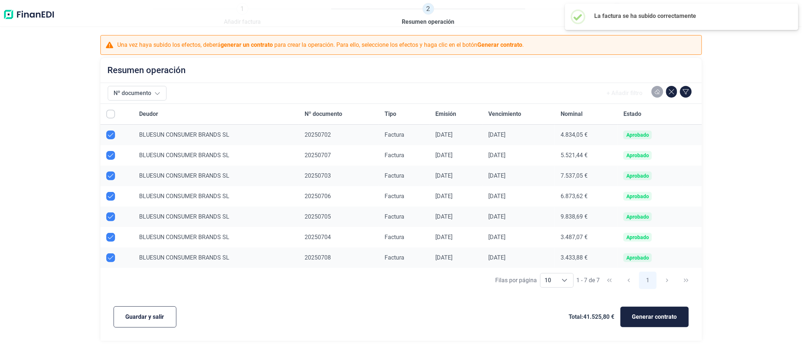
checkbox input "true"
click at [132, 315] on span "Guardar y salir" at bounding box center [145, 316] width 39 height 9
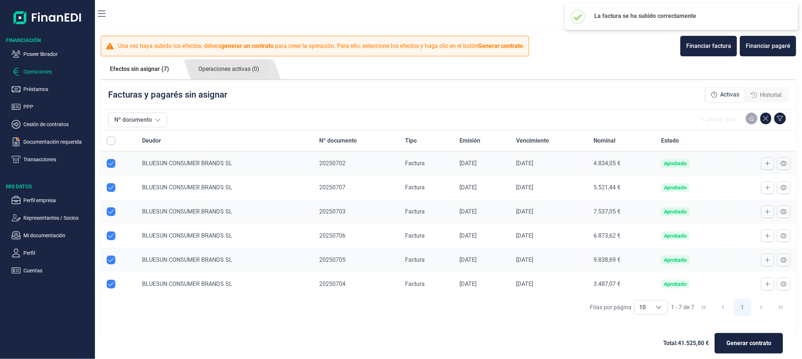
checkbox input "true"
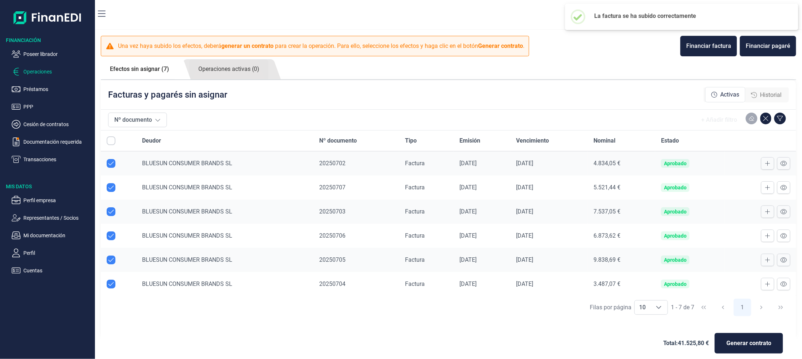
checkbox input "true"
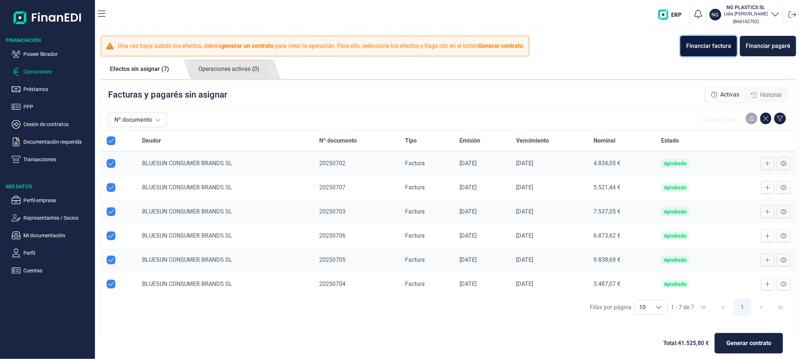
click at [698, 45] on div "Financiar factura" at bounding box center [708, 46] width 45 height 9
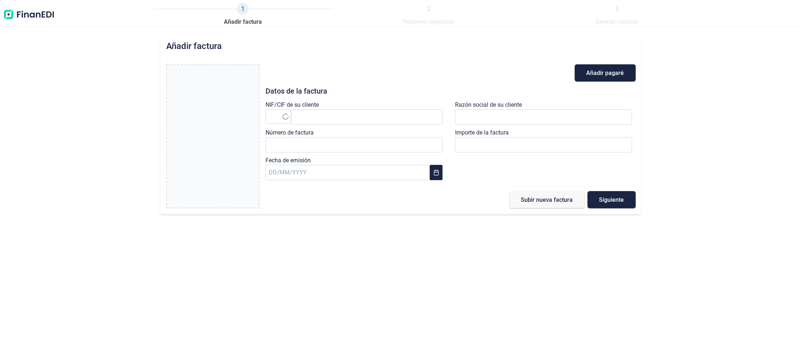
type input "0,00 €"
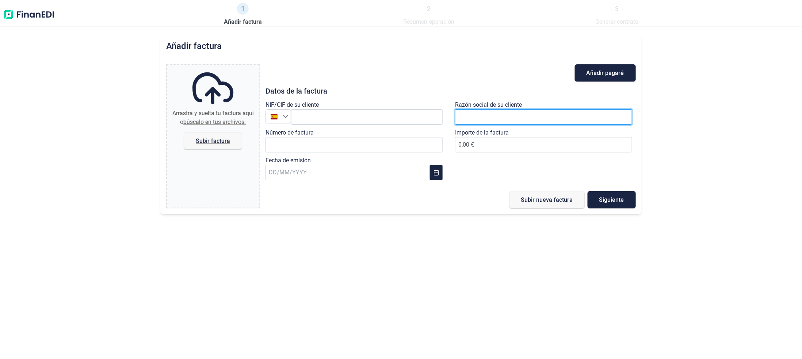
click at [475, 112] on input "text" at bounding box center [543, 116] width 177 height 15
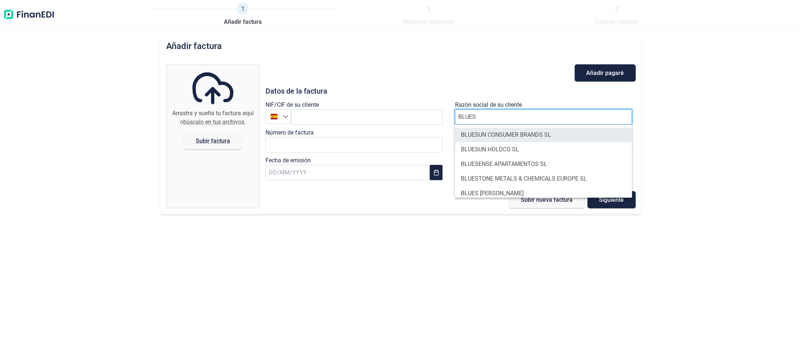
type input "BLUES"
click at [492, 134] on li "BLUESUN CONSUMER BRANDS SL" at bounding box center [543, 134] width 177 height 15
type input "B87472908"
type input "BLUESUN CONSUMER BRANDS SL"
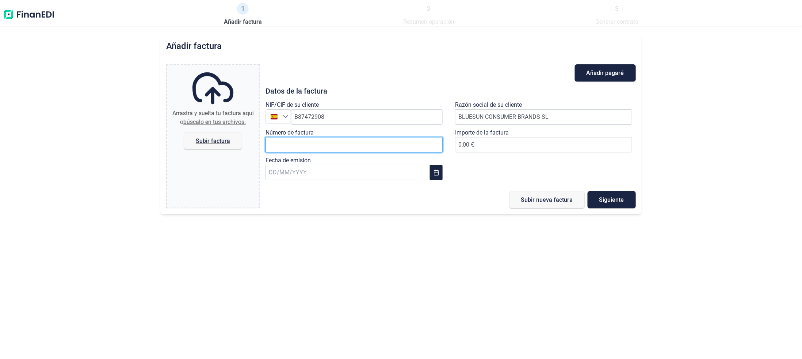
click at [294, 146] on input "Número de factura" at bounding box center [353, 144] width 177 height 15
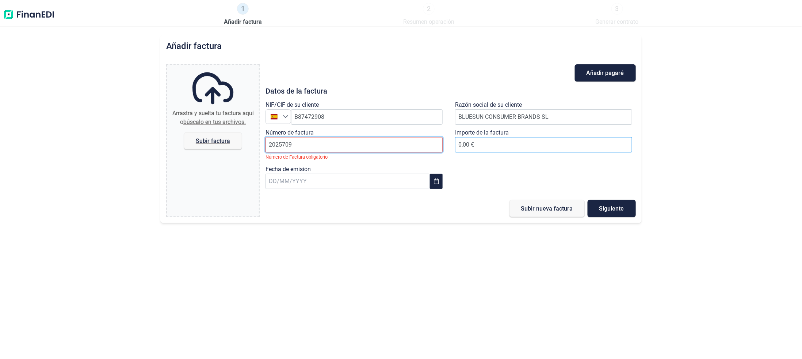
type input "2025709"
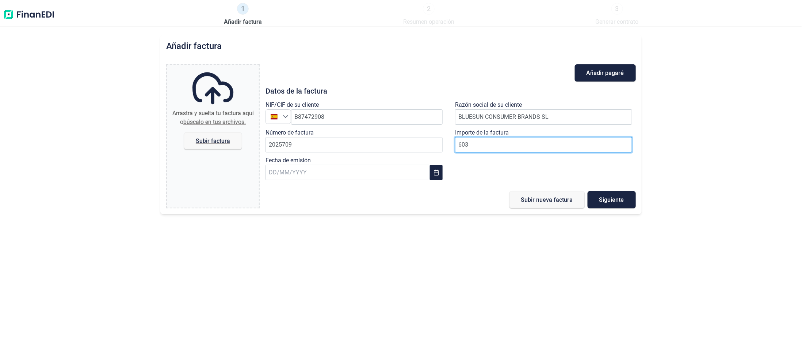
type input "6036"
type input "6.036,67 €"
drag, startPoint x: 420, startPoint y: 174, endPoint x: 427, endPoint y: 173, distance: 7.3
click at [427, 173] on input "text" at bounding box center [347, 172] width 164 height 15
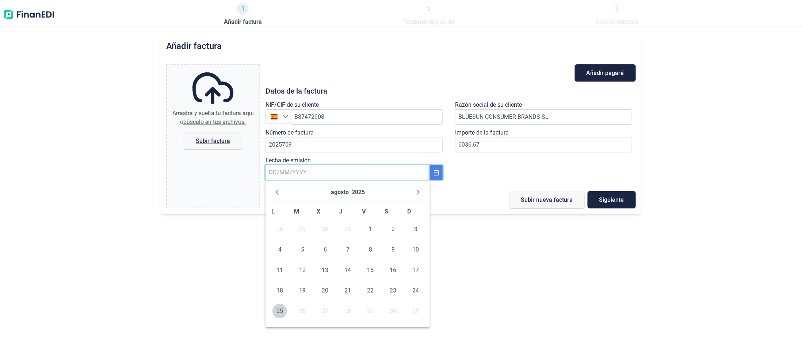
click at [433, 172] on icon "Choose Date" at bounding box center [436, 172] width 6 height 6
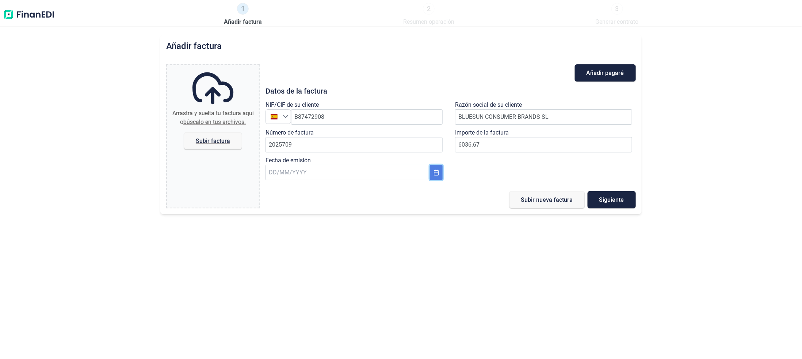
click at [442, 172] on button "Choose Date" at bounding box center [436, 172] width 13 height 15
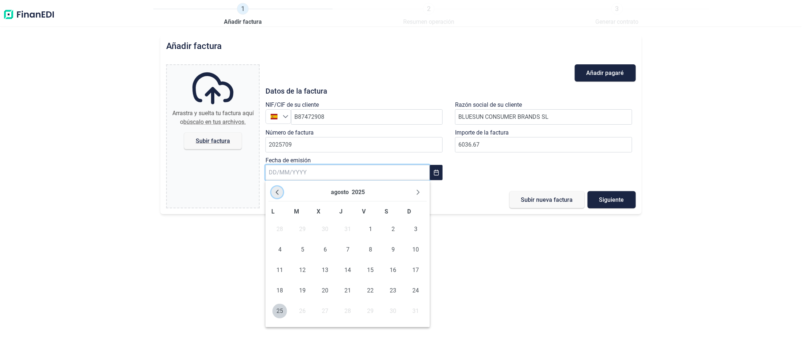
click at [275, 194] on icon "Previous Month" at bounding box center [277, 192] width 6 height 6
click at [282, 294] on span "16" at bounding box center [279, 290] width 15 height 15
type input "[DATE]"
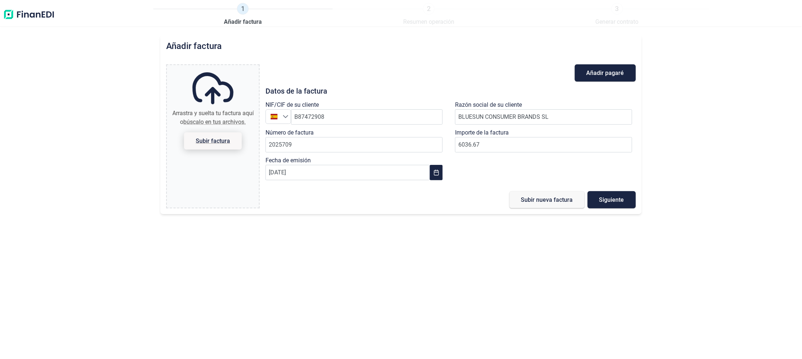
click at [212, 138] on span "Subir factura" at bounding box center [213, 140] width 34 height 5
click at [212, 67] on input "Arrastra y suelta tu factura aquí o búscalo en tus archivos. Subir factura" at bounding box center [213, 66] width 92 height 2
type input "C:\fakepath\20250709.pdf"
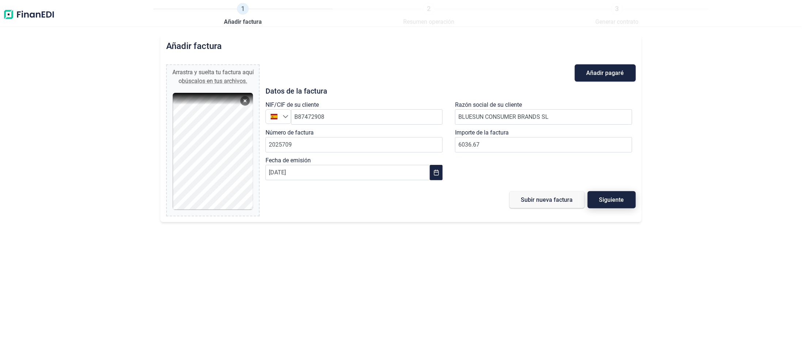
click at [612, 200] on span "Siguiente" at bounding box center [611, 199] width 25 height 5
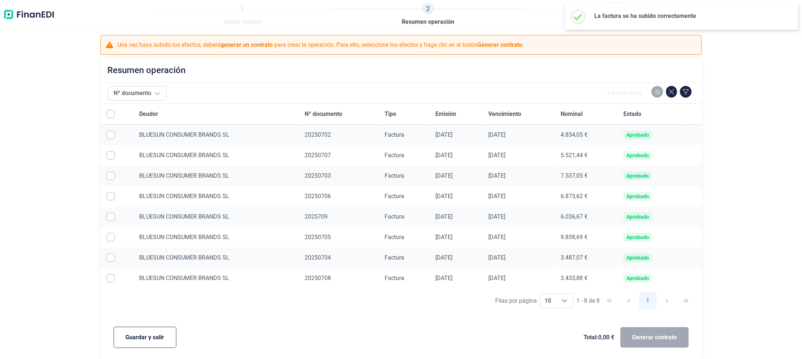
checkbox input "true"
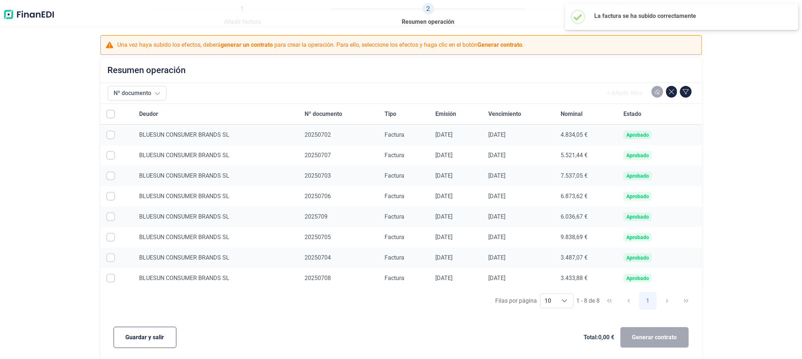
checkbox input "true"
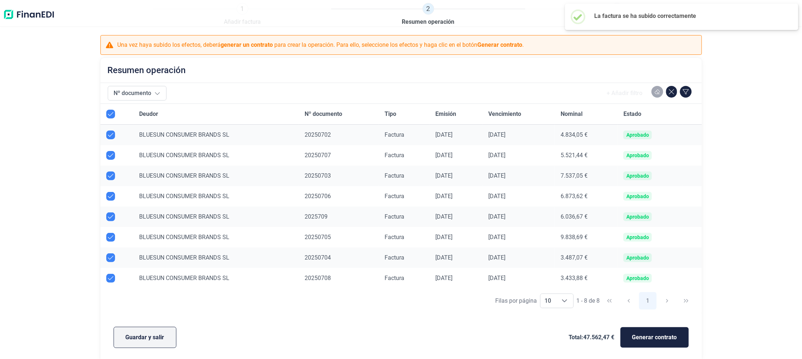
click at [147, 343] on button "Guardar y salir" at bounding box center [145, 336] width 63 height 21
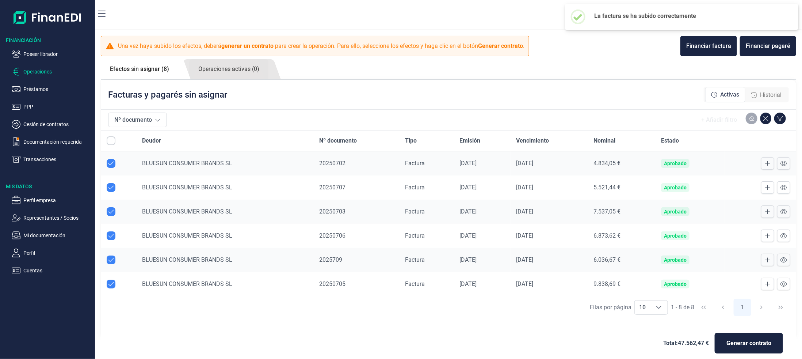
checkbox input "true"
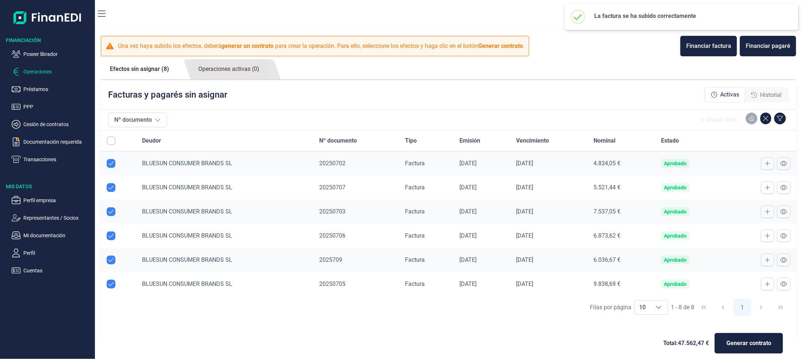
checkbox input "true"
click at [691, 53] on button "Financiar factura" at bounding box center [708, 46] width 57 height 20
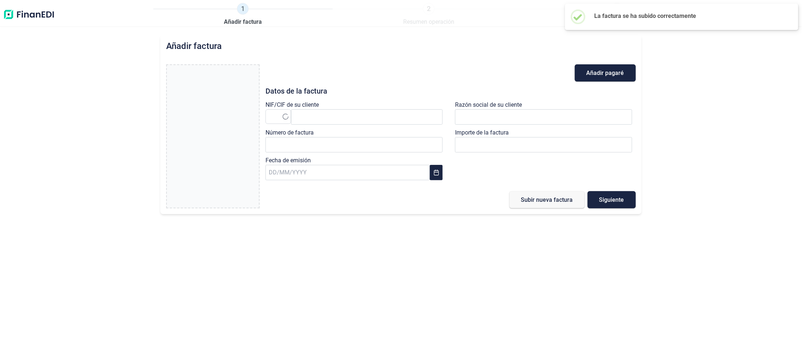
type input "0,00 €"
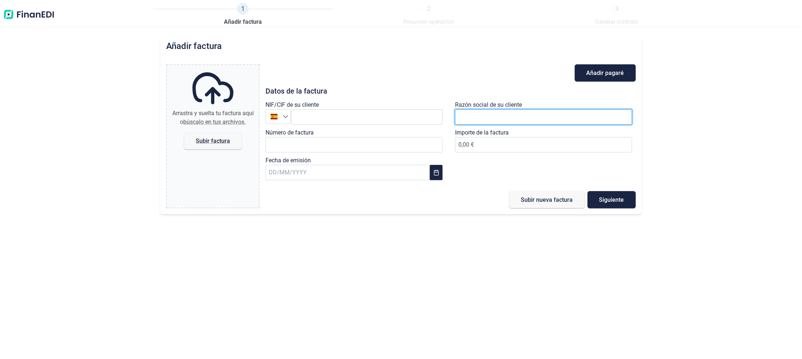
click at [520, 118] on input "text" at bounding box center [543, 116] width 177 height 15
type input "BLUESUN"
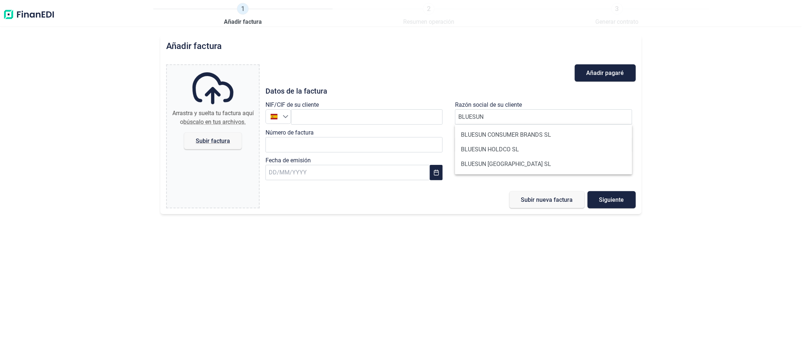
click at [519, 131] on li "BLUESUN CONSUMER BRANDS SL" at bounding box center [543, 134] width 177 height 15
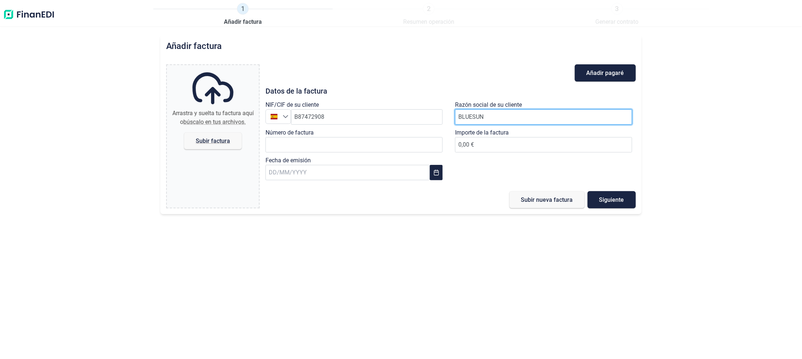
type input "B87472908"
type input "BLUESUN CONSUMER BRANDS SL"
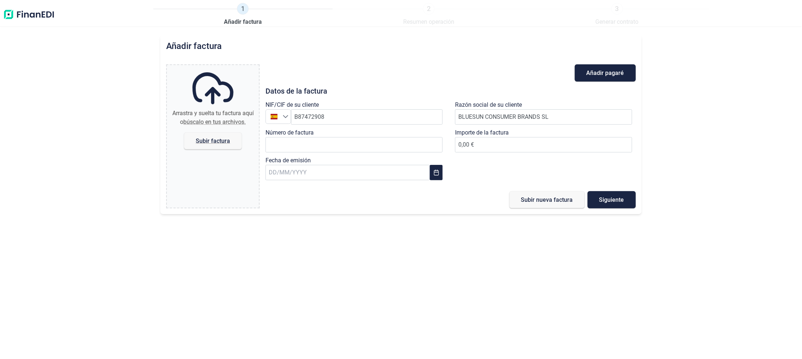
click at [320, 136] on div "Número de factura" at bounding box center [355, 142] width 181 height 28
click at [317, 142] on input "Número de factura" at bounding box center [353, 144] width 177 height 15
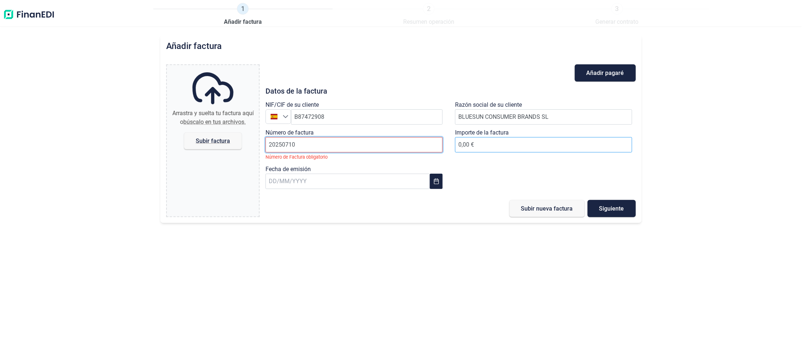
type input "20250710"
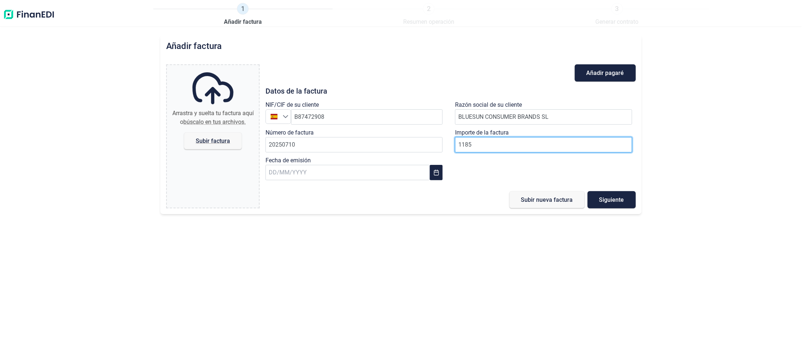
type input "11856"
type input "11.856,52 €"
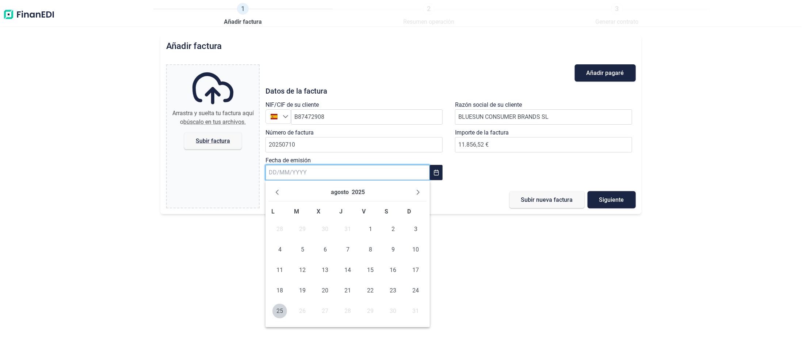
click at [399, 169] on input "text" at bounding box center [347, 172] width 164 height 15
click at [278, 192] on icon "Previous Month" at bounding box center [277, 192] width 6 height 6
click at [277, 192] on icon "Previous Month" at bounding box center [277, 192] width 6 height 6
click at [277, 289] on span "16" at bounding box center [279, 290] width 15 height 15
type input "[DATE]"
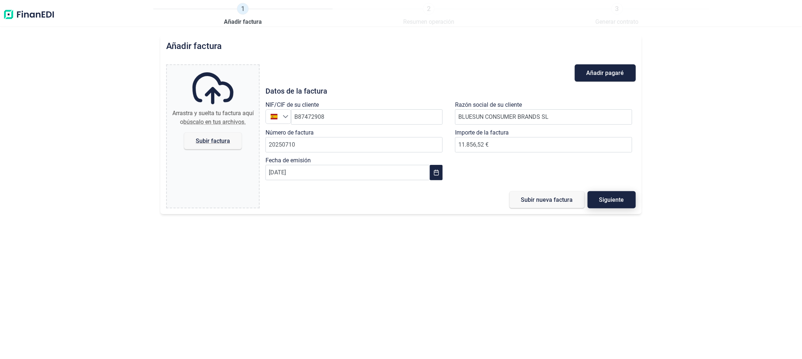
click at [620, 195] on button "Siguiente" at bounding box center [611, 199] width 48 height 17
click at [203, 140] on span "Subir factura" at bounding box center [213, 140] width 34 height 5
click at [203, 67] on input "Arrastra y suelta tu factura aquí o búscalo en tus archivos. Subir factura" at bounding box center [213, 66] width 92 height 2
type input "C:\fakepath\20250710.pdf"
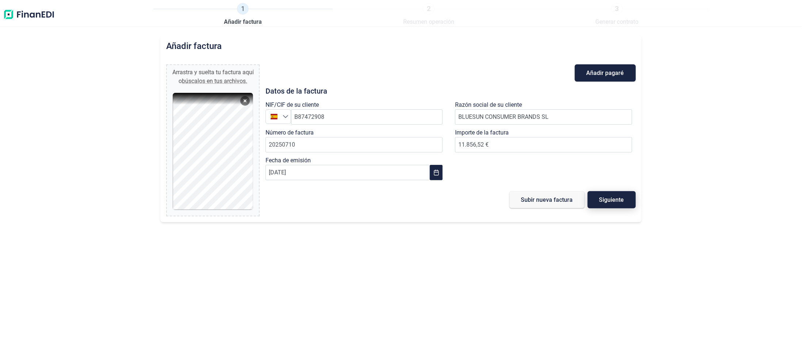
click at [601, 197] on span "Siguiente" at bounding box center [611, 199] width 25 height 5
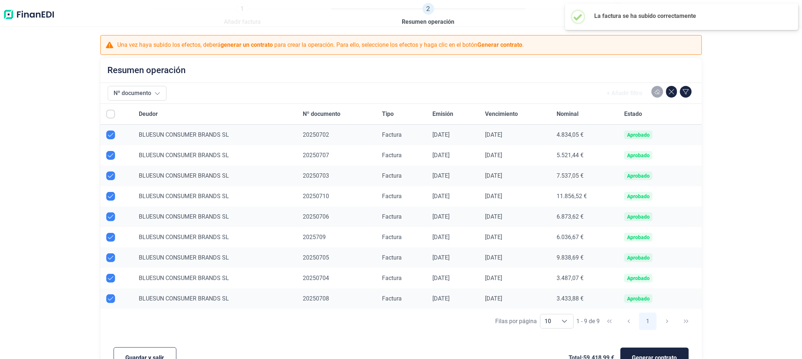
checkbox input "true"
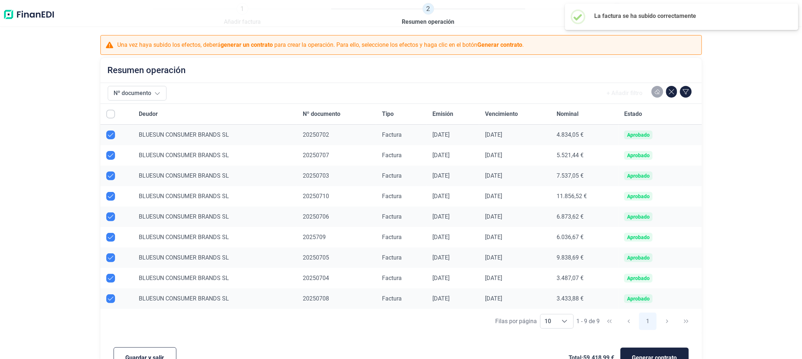
checkbox input "true"
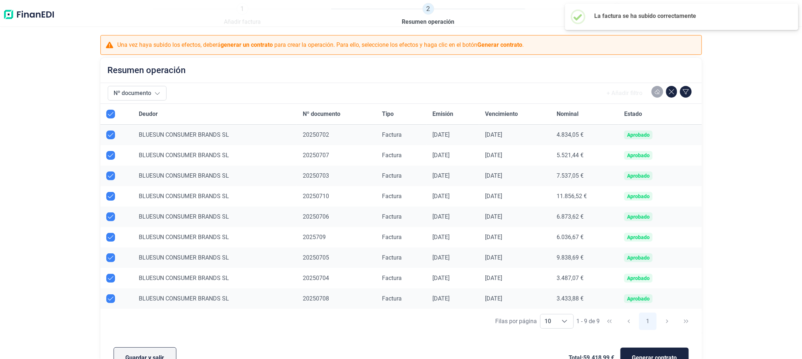
click at [155, 352] on button "Guardar y salir" at bounding box center [145, 357] width 63 height 21
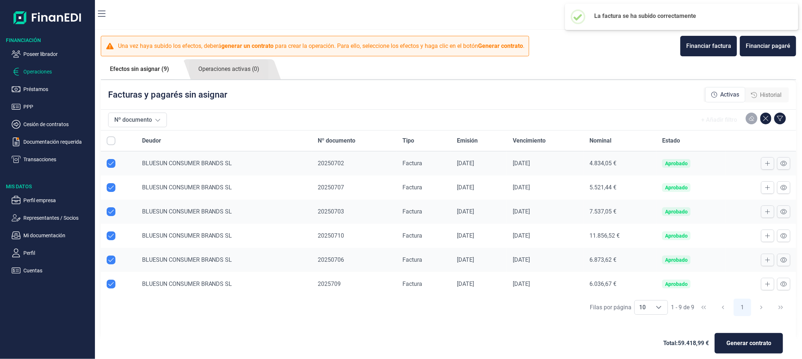
checkbox input "true"
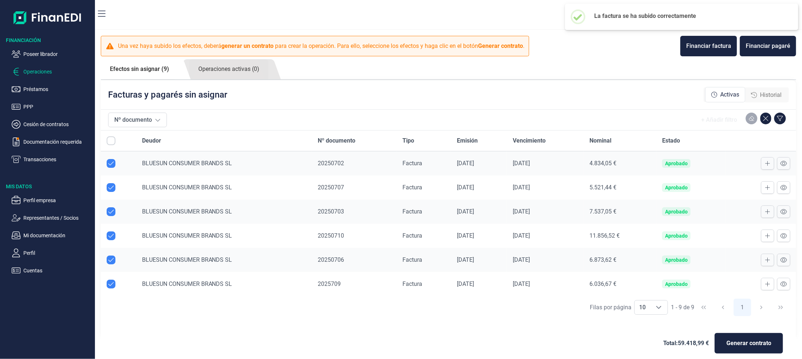
checkbox input "true"
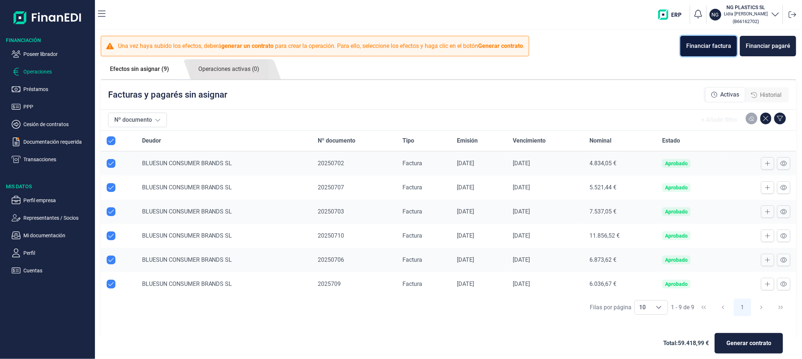
click at [721, 46] on div "Financiar factura" at bounding box center [708, 46] width 45 height 9
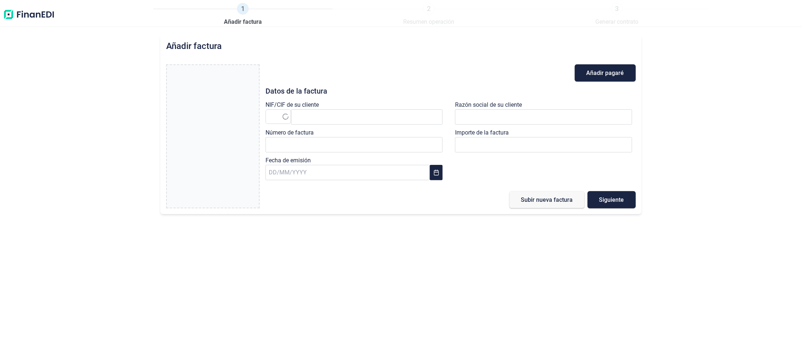
type input "0,00 €"
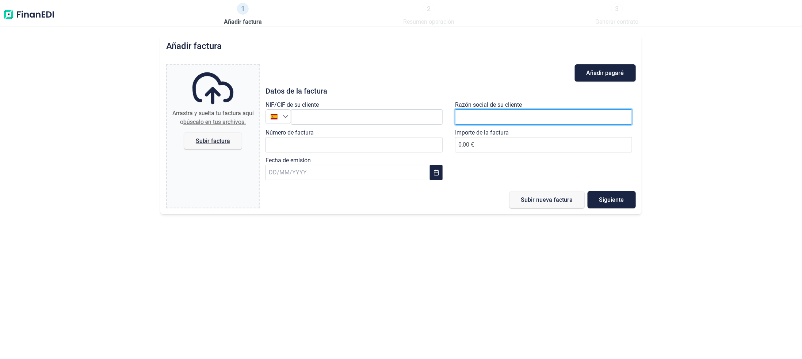
click at [475, 116] on input "text" at bounding box center [543, 116] width 177 height 15
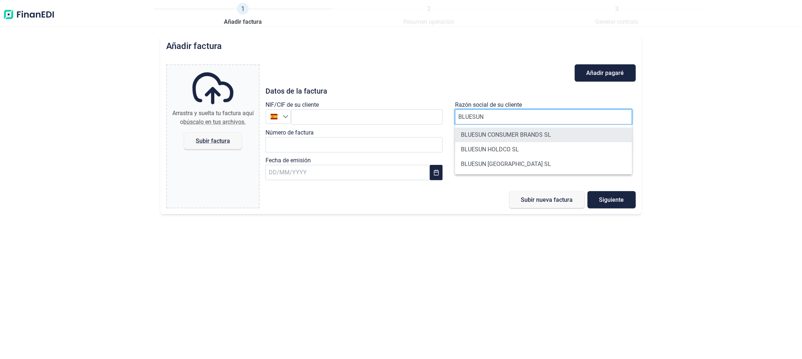
type input "BLUESUN"
click at [502, 129] on li "BLUESUN CONSUMER BRANDS SL" at bounding box center [543, 134] width 177 height 15
type input "B87472908"
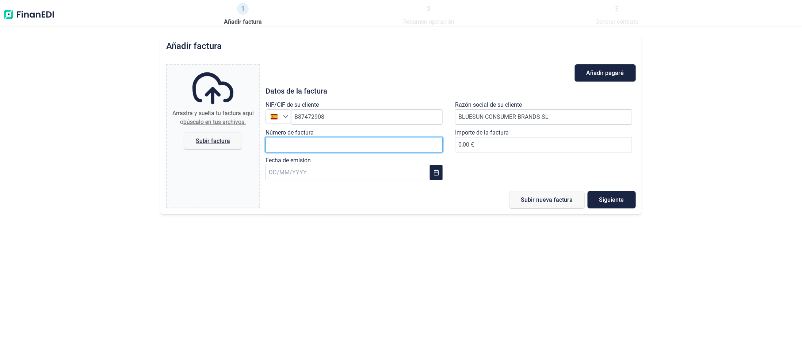
click at [318, 141] on input "Número de factura" at bounding box center [353, 144] width 177 height 15
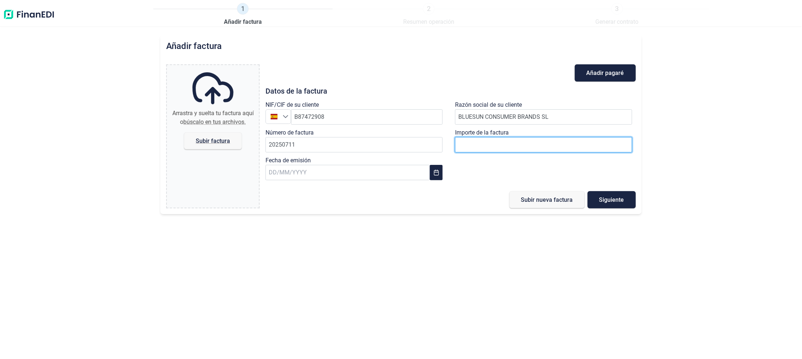
click at [510, 145] on input "0,00 €" at bounding box center [543, 144] width 177 height 15
click at [297, 172] on input "text" at bounding box center [347, 172] width 164 height 15
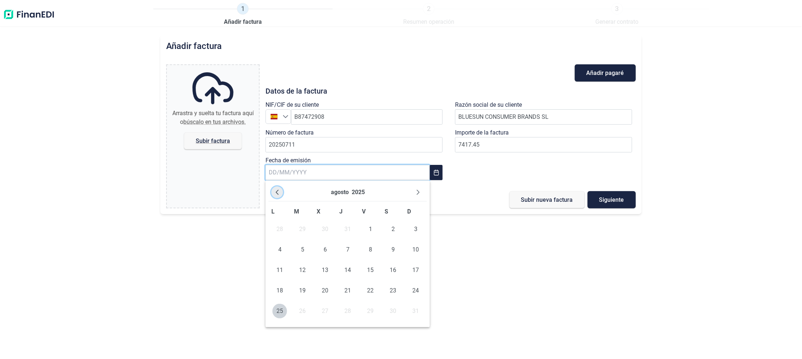
click at [276, 190] on icon "Previous Month" at bounding box center [277, 192] width 6 height 6
click at [281, 291] on span "16" at bounding box center [279, 290] width 15 height 15
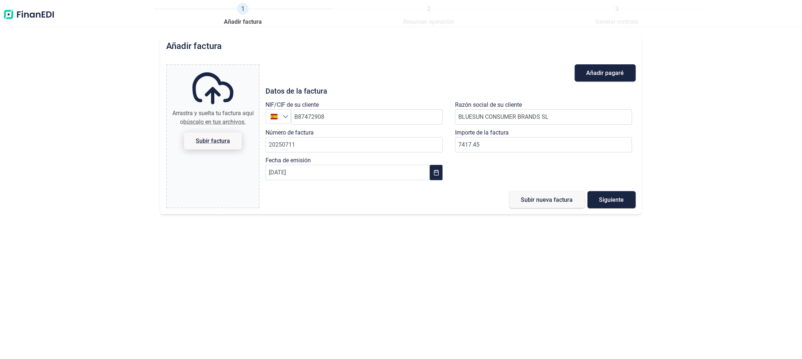
click at [220, 139] on span "Subir factura" at bounding box center [213, 140] width 34 height 5
click at [220, 67] on input "Arrastra y suelta tu factura aquí o búscalo en tus archivos. Subir factura" at bounding box center [213, 66] width 92 height 2
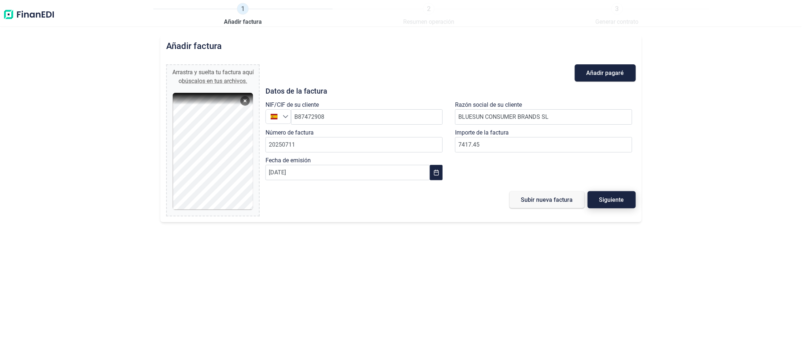
click at [607, 198] on span "Siguiente" at bounding box center [611, 199] width 25 height 5
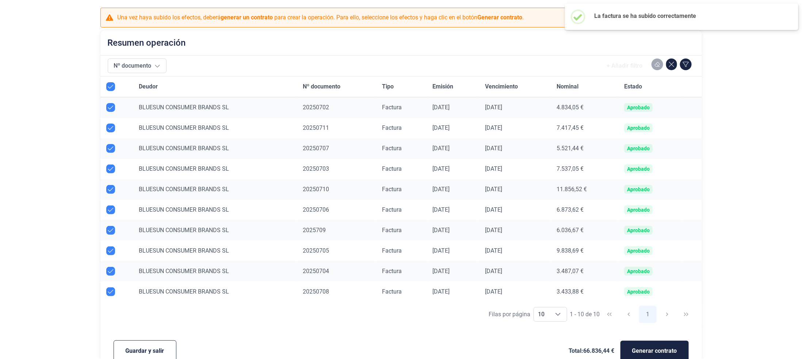
scroll to position [43, 0]
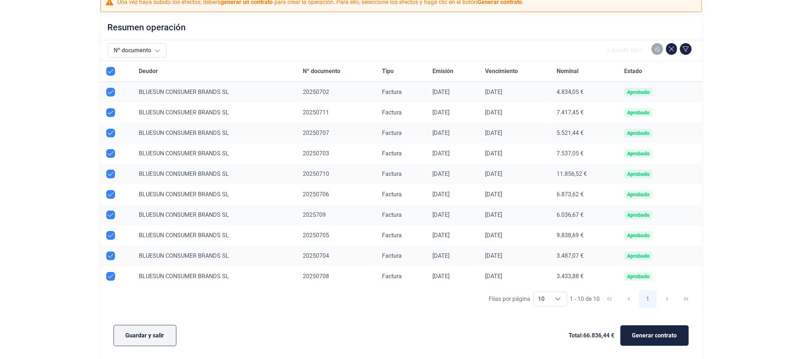
click at [124, 335] on button "Guardar y salir" at bounding box center [145, 335] width 63 height 21
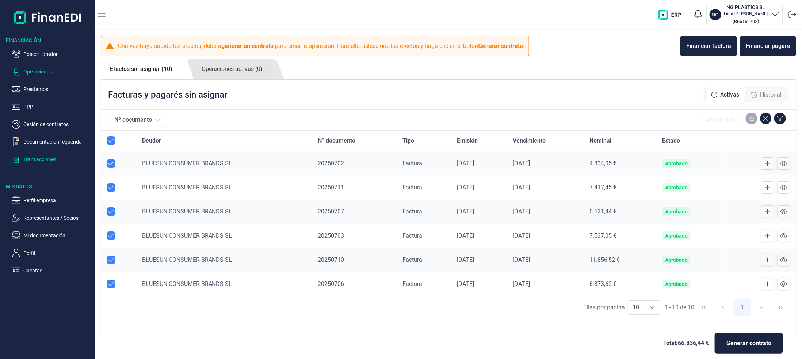
click at [33, 156] on p "Transacciones" at bounding box center [57, 159] width 69 height 9
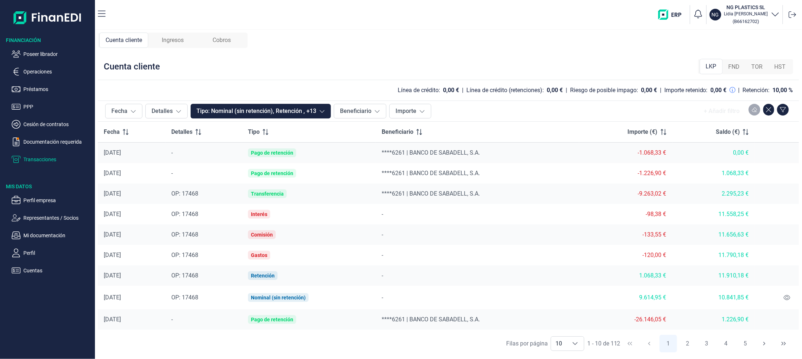
click at [214, 39] on span "Cobros" at bounding box center [221, 40] width 18 height 9
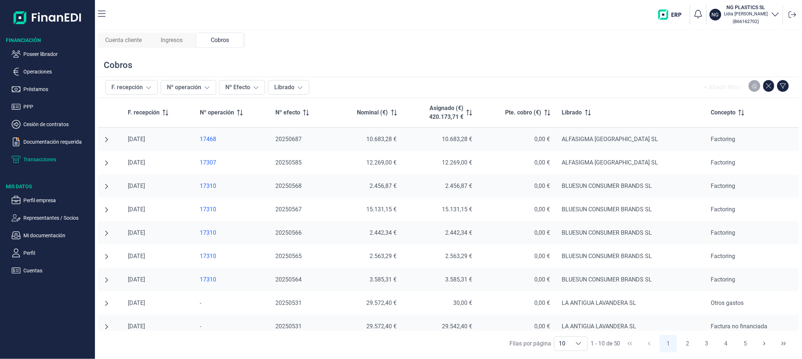
click at [214, 39] on span "Cobros" at bounding box center [220, 40] width 18 height 9
click at [172, 36] on span "Ingresos" at bounding box center [172, 40] width 22 height 9
